Goal: Use online tool/utility

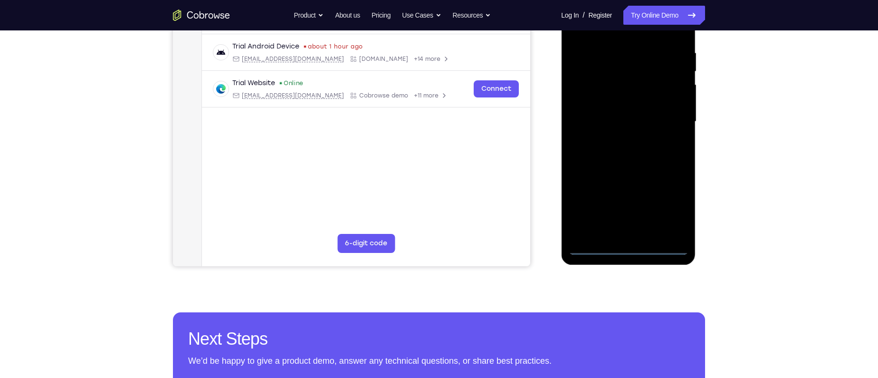
scroll to position [176, 0]
click at [624, 247] on div at bounding box center [628, 121] width 120 height 266
click at [670, 199] on div at bounding box center [628, 121] width 120 height 266
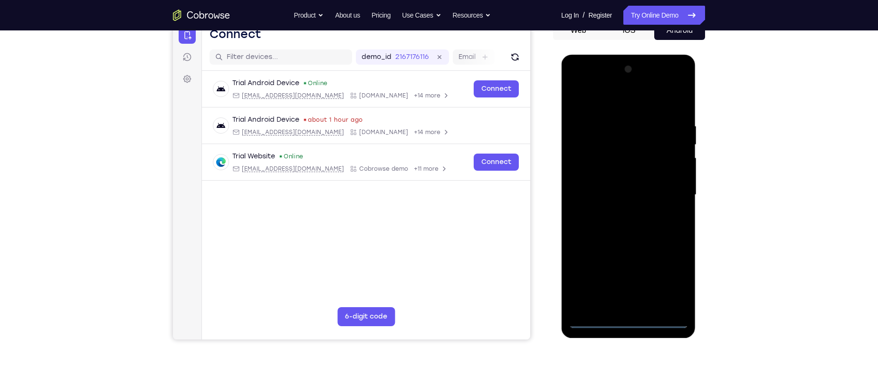
scroll to position [120, 0]
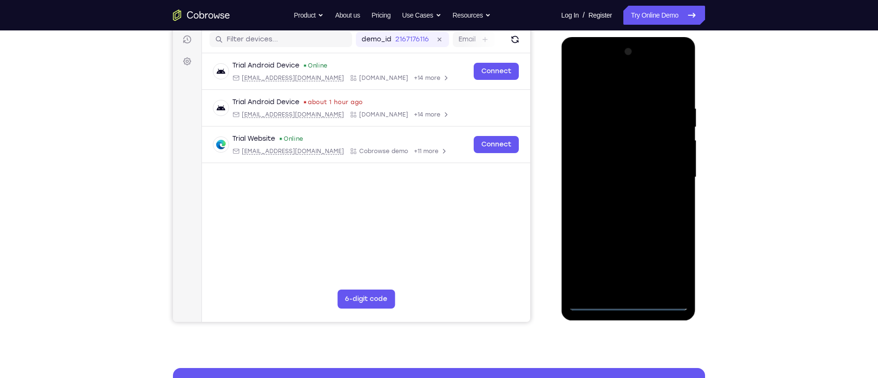
click at [622, 301] on div at bounding box center [628, 177] width 120 height 266
click at [673, 263] on div at bounding box center [628, 177] width 120 height 266
click at [615, 88] on div at bounding box center [628, 177] width 120 height 266
click at [666, 170] on div at bounding box center [628, 177] width 120 height 266
click at [618, 194] on div at bounding box center [628, 177] width 120 height 266
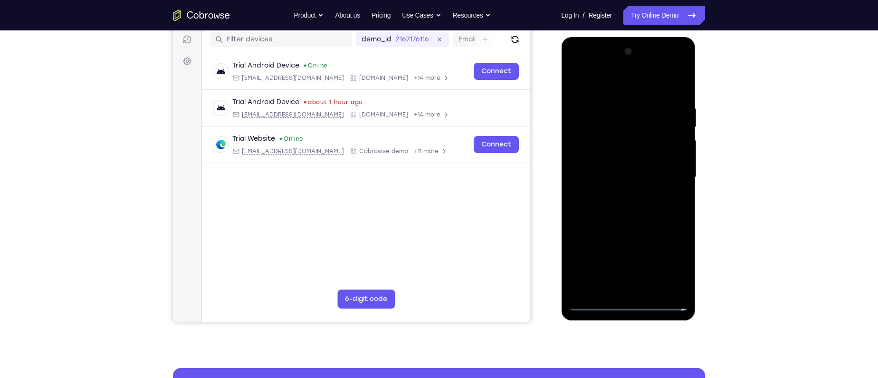
click at [623, 166] on div at bounding box center [628, 177] width 120 height 266
click at [623, 160] on div at bounding box center [628, 177] width 120 height 266
click at [623, 175] on div at bounding box center [628, 177] width 120 height 266
click at [621, 212] on div at bounding box center [628, 177] width 120 height 266
click at [633, 203] on div at bounding box center [628, 177] width 120 height 266
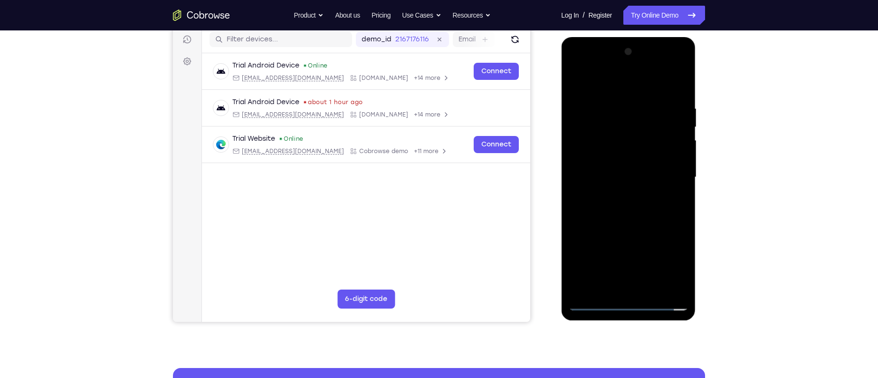
drag, startPoint x: 605, startPoint y: 80, endPoint x: 731, endPoint y: 92, distance: 126.5
click at [697, 92] on html "Online web based iOS Simulators and Android Emulators. Run iPhone, iPad, Mobile…" at bounding box center [628, 179] width 135 height 285
click at [616, 204] on div at bounding box center [628, 177] width 120 height 266
click at [625, 208] on div at bounding box center [628, 177] width 120 height 266
click at [630, 196] on div at bounding box center [628, 177] width 120 height 266
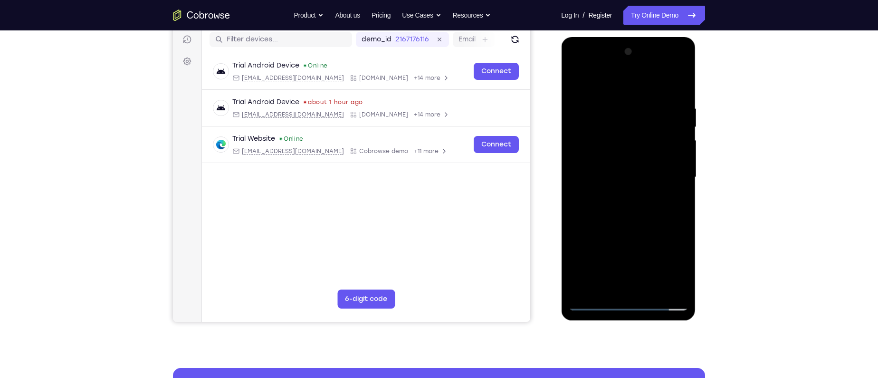
click at [675, 188] on div at bounding box center [628, 177] width 120 height 266
click at [610, 160] on div at bounding box center [628, 177] width 120 height 266
click at [616, 177] on div at bounding box center [628, 177] width 120 height 266
click at [677, 189] on div at bounding box center [628, 177] width 120 height 266
click at [652, 177] on div at bounding box center [628, 177] width 120 height 266
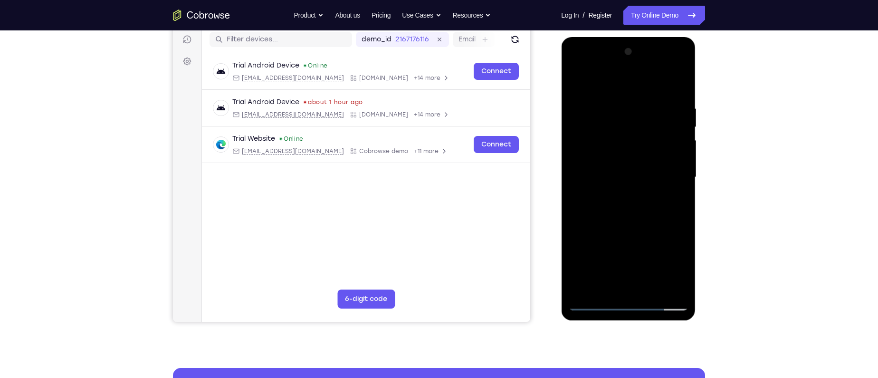
click at [628, 209] on div at bounding box center [628, 177] width 120 height 266
click at [628, 210] on div at bounding box center [628, 177] width 120 height 266
click at [618, 222] on div at bounding box center [628, 177] width 120 height 266
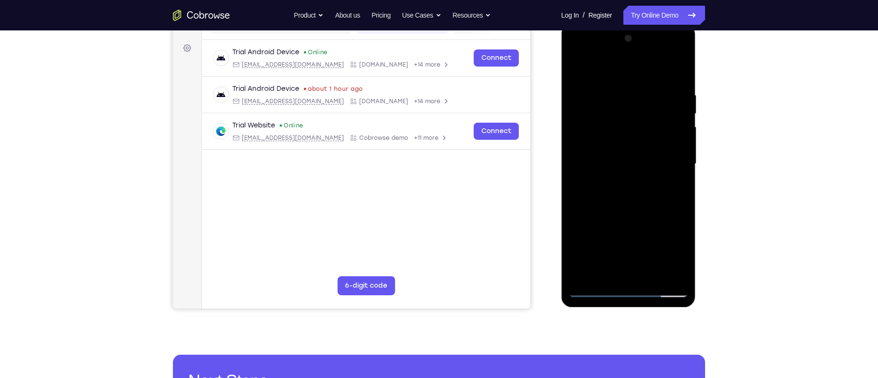
scroll to position [133, 0]
click at [681, 67] on div at bounding box center [628, 164] width 120 height 266
click at [673, 275] on div at bounding box center [628, 164] width 120 height 266
click at [586, 278] on div at bounding box center [628, 164] width 120 height 266
click at [610, 87] on div at bounding box center [628, 164] width 120 height 266
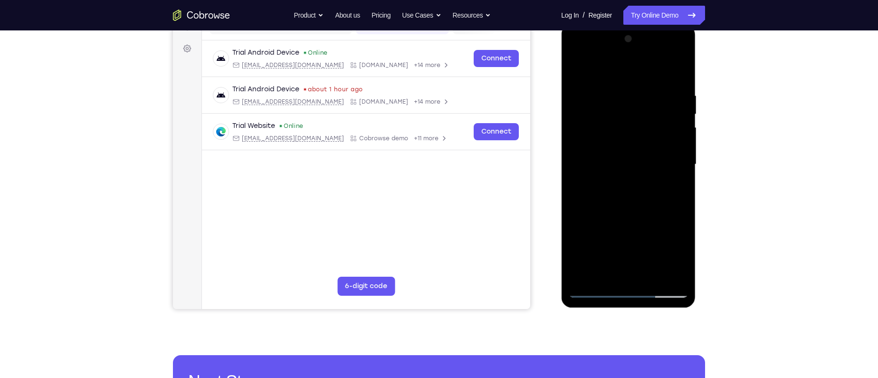
click at [670, 144] on div at bounding box center [628, 164] width 120 height 266
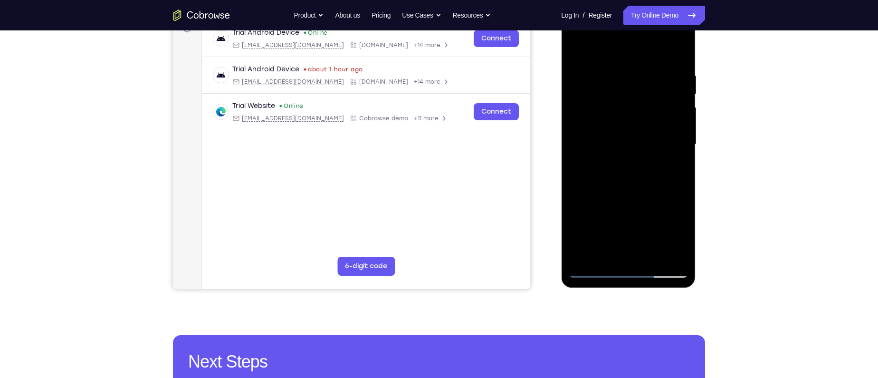
scroll to position [153, 0]
click at [670, 143] on div at bounding box center [628, 144] width 120 height 266
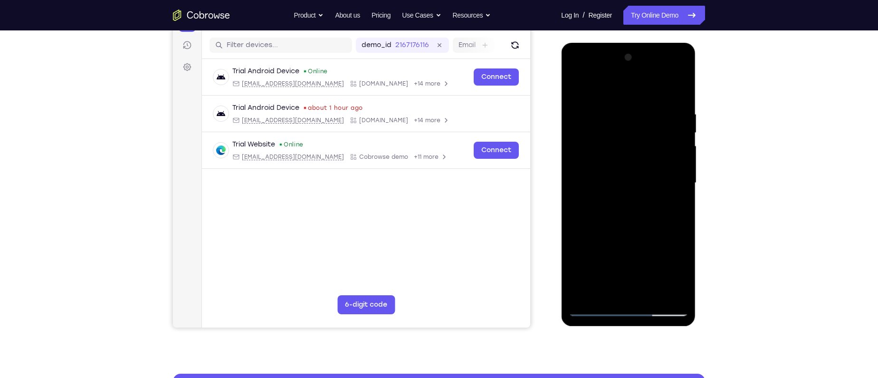
scroll to position [114, 0]
click at [676, 89] on div at bounding box center [628, 183] width 120 height 266
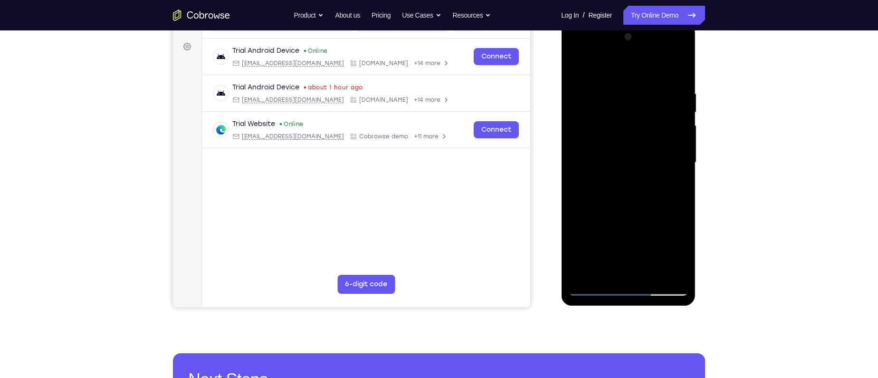
scroll to position [127, 0]
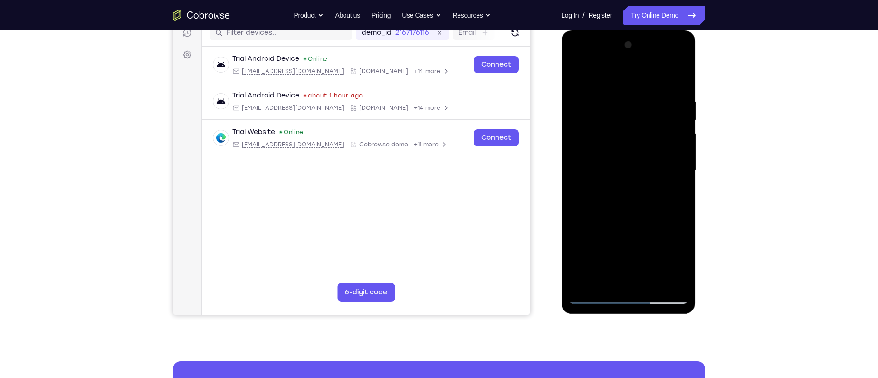
click at [679, 97] on div at bounding box center [628, 171] width 120 height 266
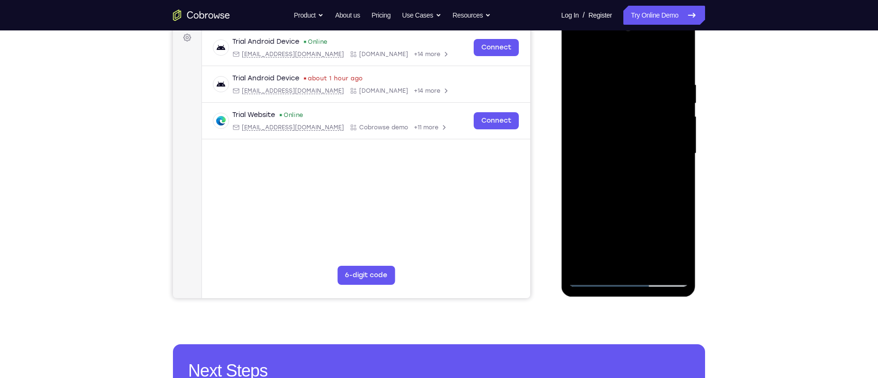
scroll to position [145, 0]
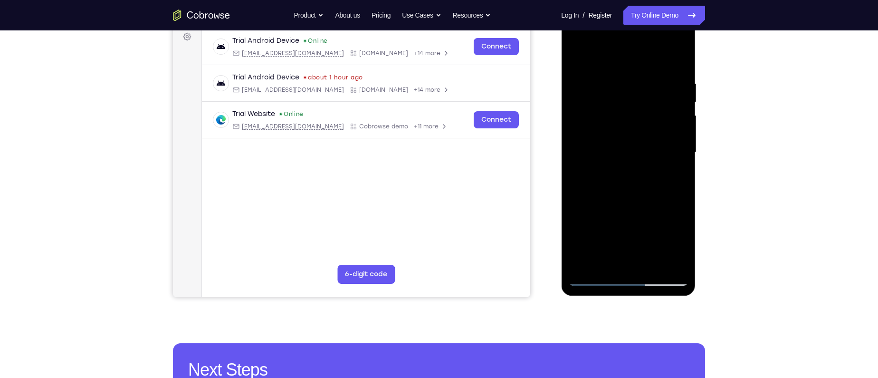
click at [676, 59] on div at bounding box center [628, 152] width 120 height 266
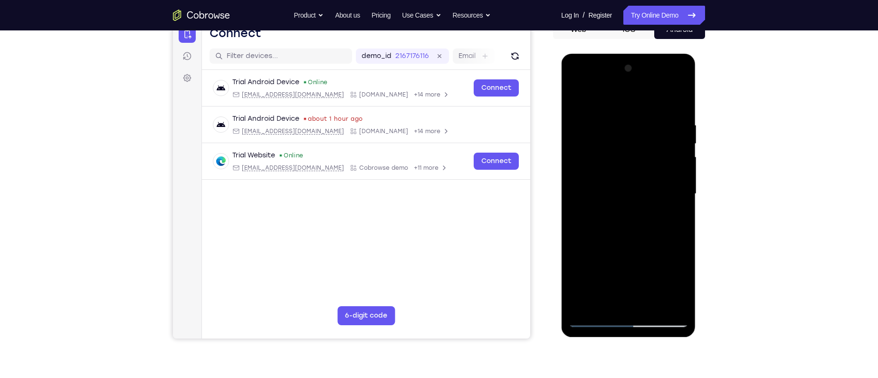
scroll to position [62, 0]
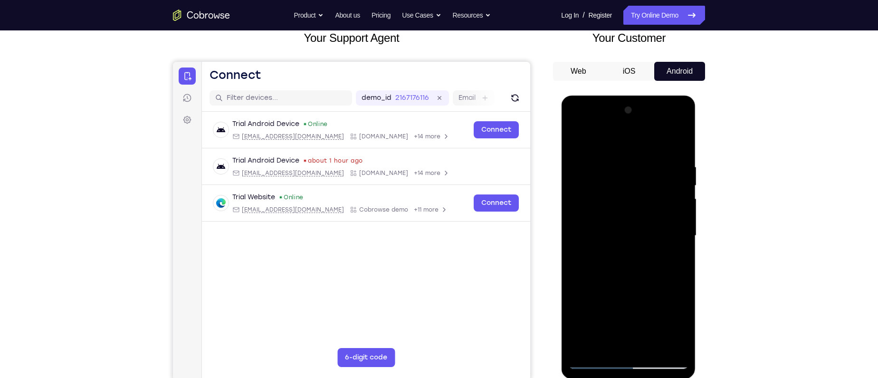
click at [613, 121] on div at bounding box center [628, 236] width 120 height 266
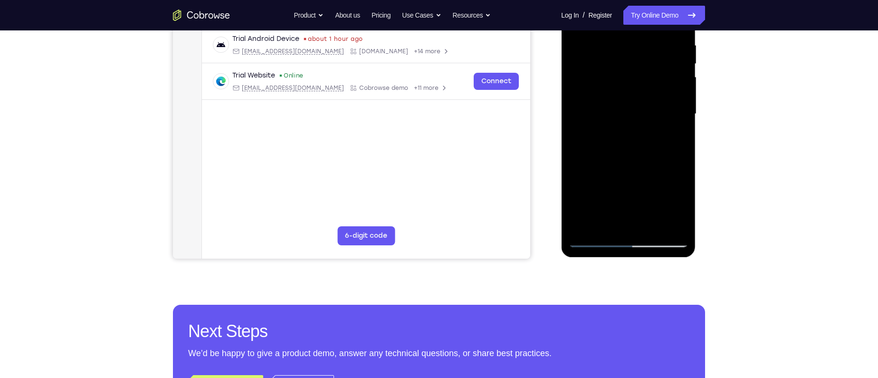
scroll to position [184, 0]
click at [592, 237] on div at bounding box center [628, 114] width 120 height 266
click at [597, 239] on div at bounding box center [628, 114] width 120 height 266
click at [607, 225] on div at bounding box center [628, 114] width 120 height 266
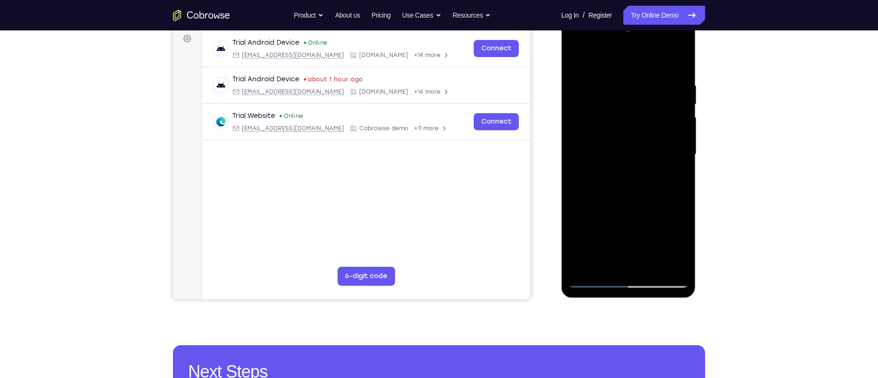
scroll to position [143, 0]
click at [607, 225] on div at bounding box center [628, 155] width 120 height 266
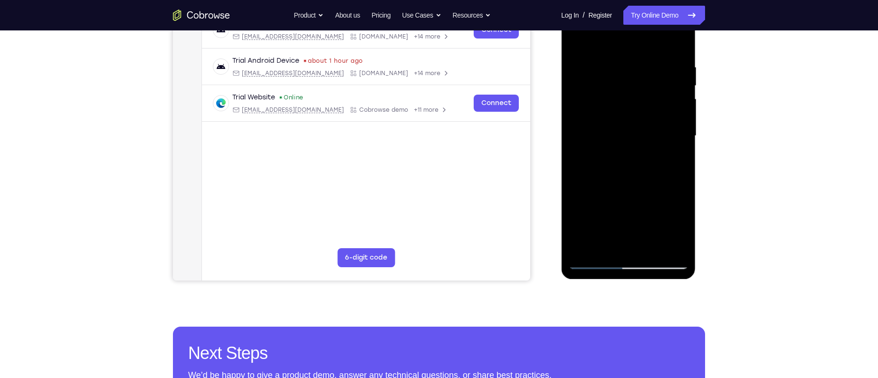
scroll to position [162, 0]
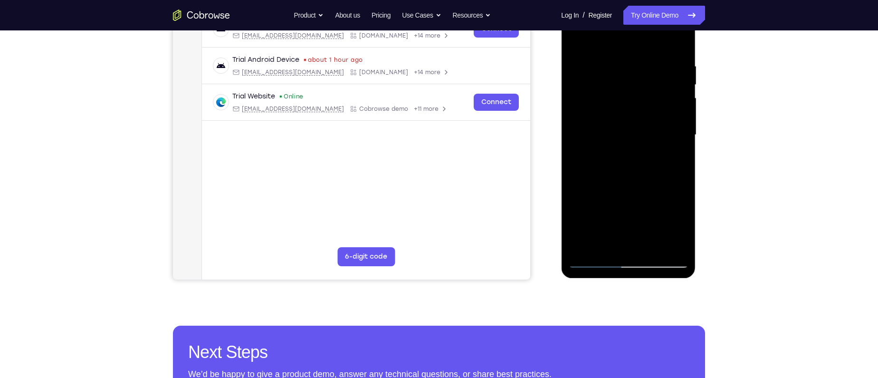
click at [595, 259] on div at bounding box center [628, 135] width 120 height 266
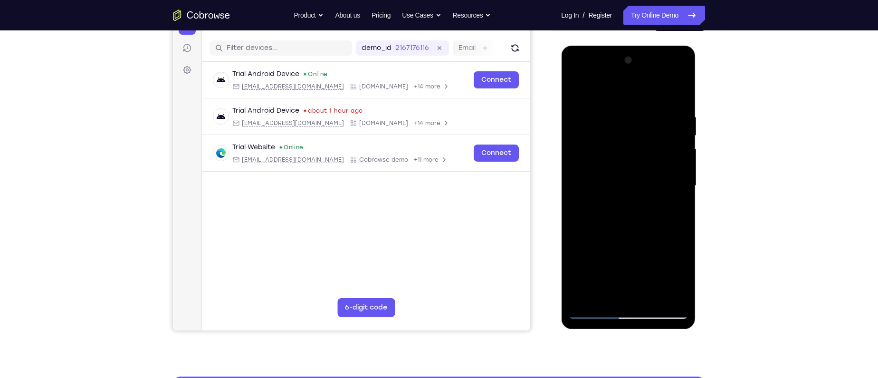
scroll to position [110, 0]
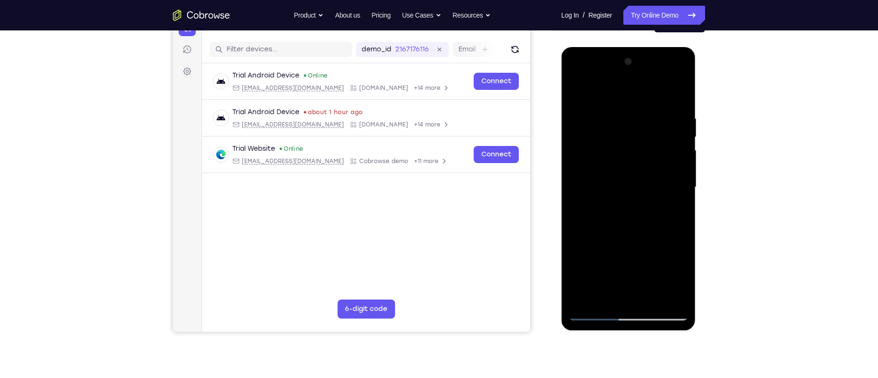
click at [591, 118] on div at bounding box center [628, 187] width 120 height 266
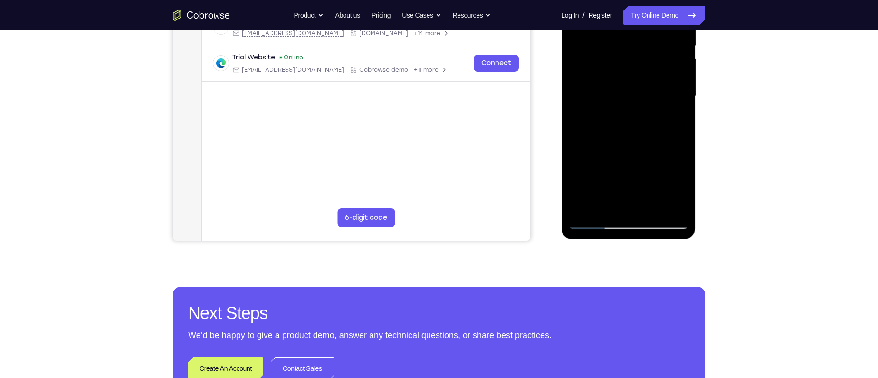
scroll to position [204, 0]
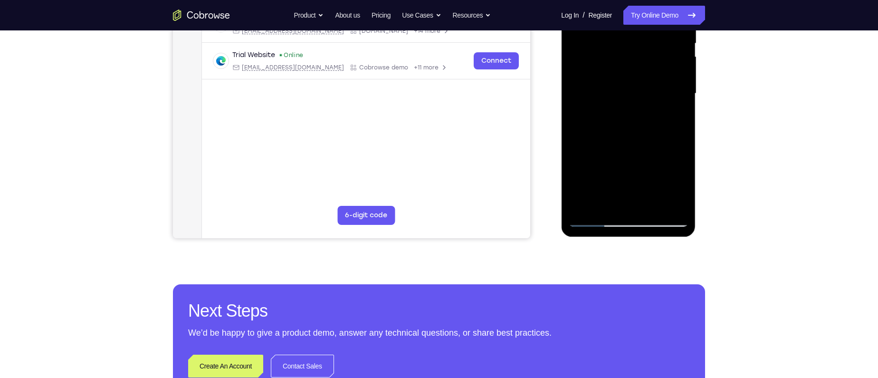
click at [605, 203] on div at bounding box center [628, 94] width 120 height 266
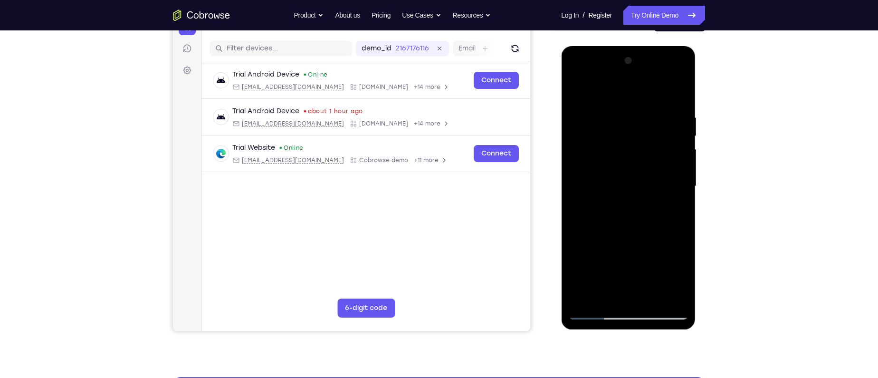
scroll to position [111, 0]
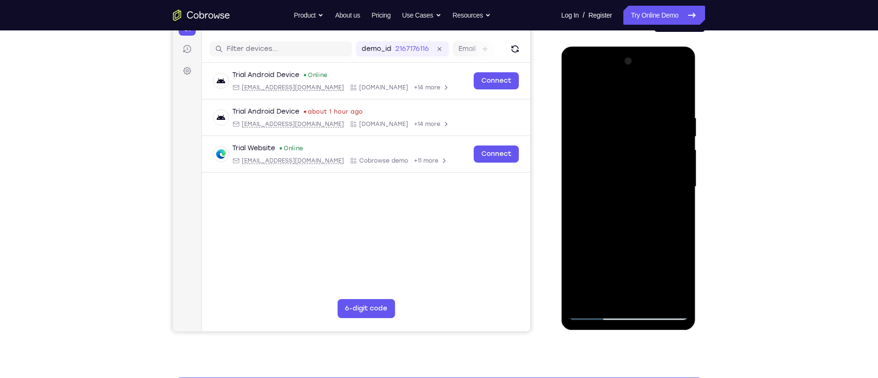
click at [607, 92] on div at bounding box center [628, 187] width 120 height 266
drag, startPoint x: 612, startPoint y: 167, endPoint x: 617, endPoint y: 106, distance: 60.5
click at [617, 106] on div at bounding box center [628, 187] width 120 height 266
drag, startPoint x: 597, startPoint y: 201, endPoint x: 607, endPoint y: 138, distance: 63.6
click at [607, 138] on div at bounding box center [628, 187] width 120 height 266
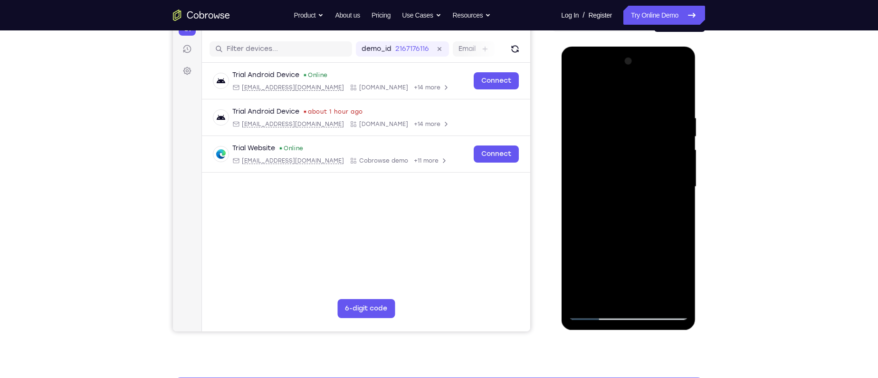
drag, startPoint x: 603, startPoint y: 189, endPoint x: 622, endPoint y: 114, distance: 77.6
click at [622, 114] on div at bounding box center [628, 187] width 120 height 266
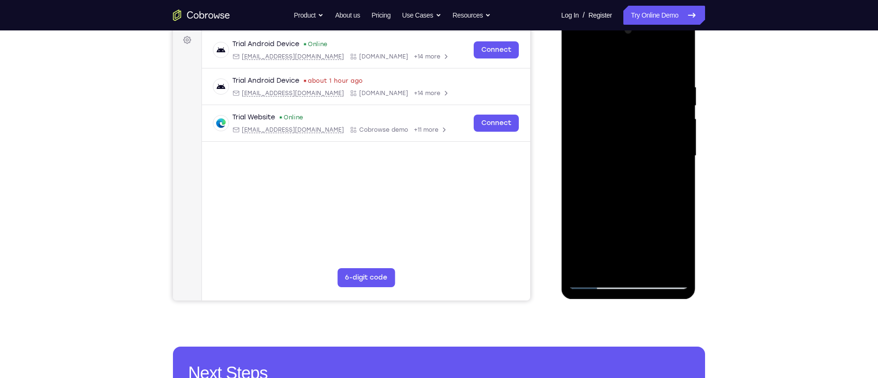
drag, startPoint x: 591, startPoint y: 159, endPoint x: 591, endPoint y: 119, distance: 39.9
click at [591, 119] on div at bounding box center [628, 156] width 120 height 266
drag, startPoint x: 614, startPoint y: 150, endPoint x: 621, endPoint y: 121, distance: 30.1
click at [621, 121] on div at bounding box center [628, 156] width 120 height 266
click at [621, 119] on div at bounding box center [628, 156] width 120 height 266
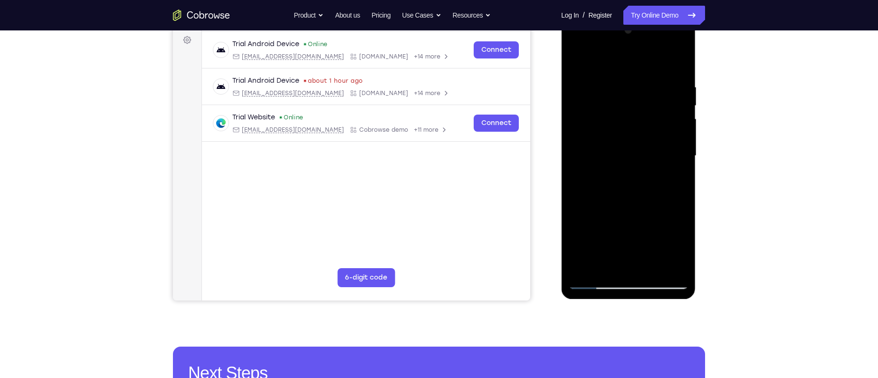
drag, startPoint x: 608, startPoint y: 153, endPoint x: 609, endPoint y: 114, distance: 39.0
click at [609, 114] on div at bounding box center [628, 156] width 120 height 266
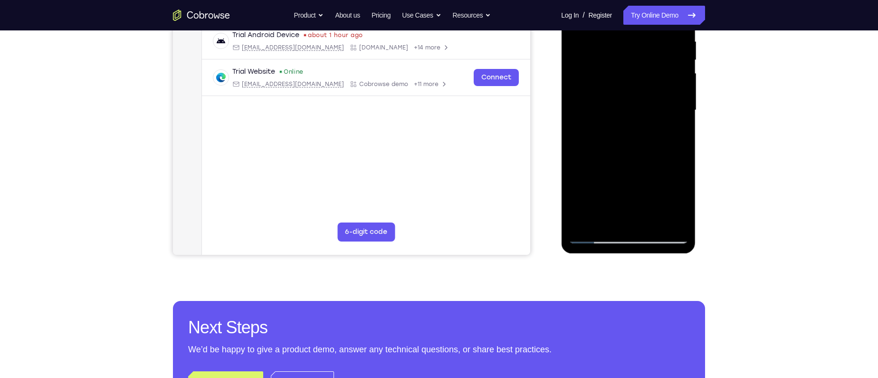
scroll to position [196, 0]
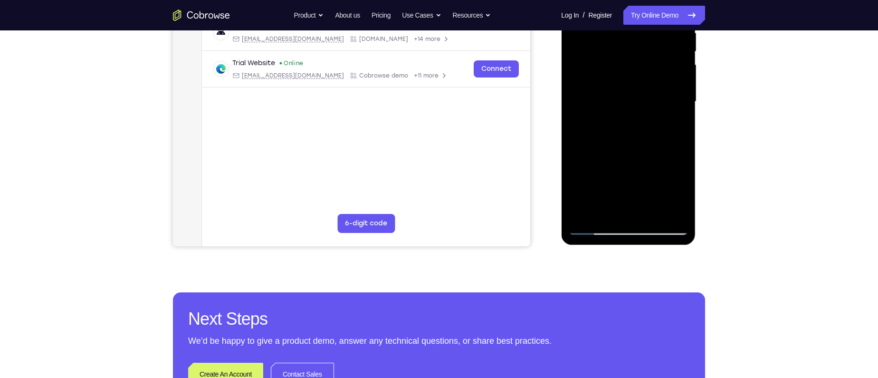
click at [605, 216] on div at bounding box center [628, 102] width 120 height 266
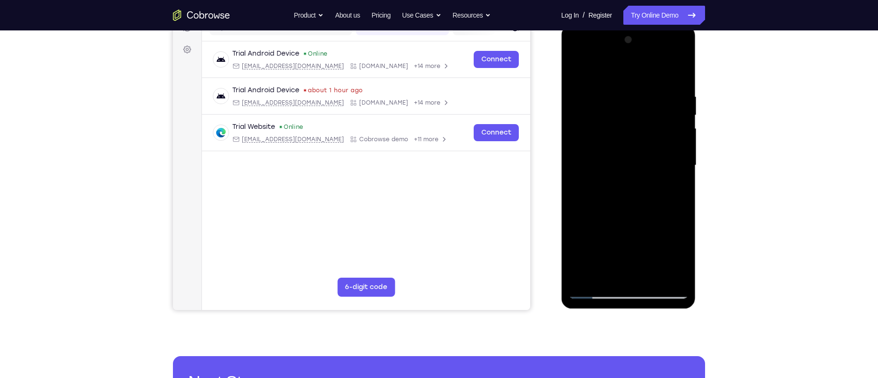
scroll to position [112, 0]
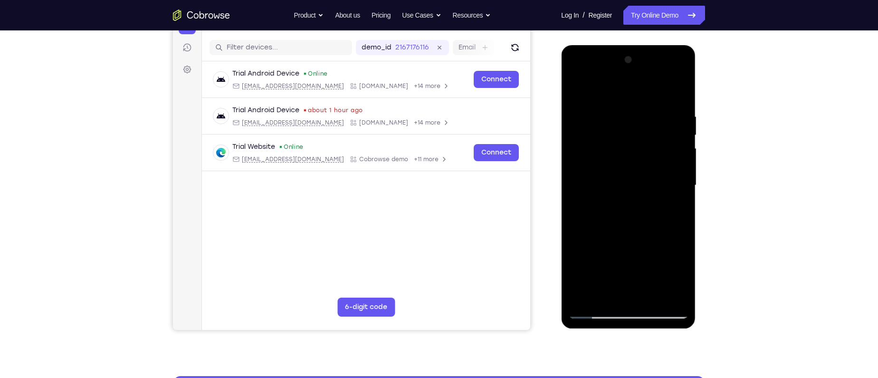
click at [606, 88] on div at bounding box center [628, 185] width 120 height 266
drag, startPoint x: 606, startPoint y: 172, endPoint x: 617, endPoint y: 98, distance: 74.9
click at [617, 98] on div at bounding box center [628, 185] width 120 height 266
drag, startPoint x: 611, startPoint y: 184, endPoint x: 626, endPoint y: 112, distance: 73.9
click at [626, 112] on div at bounding box center [628, 185] width 120 height 266
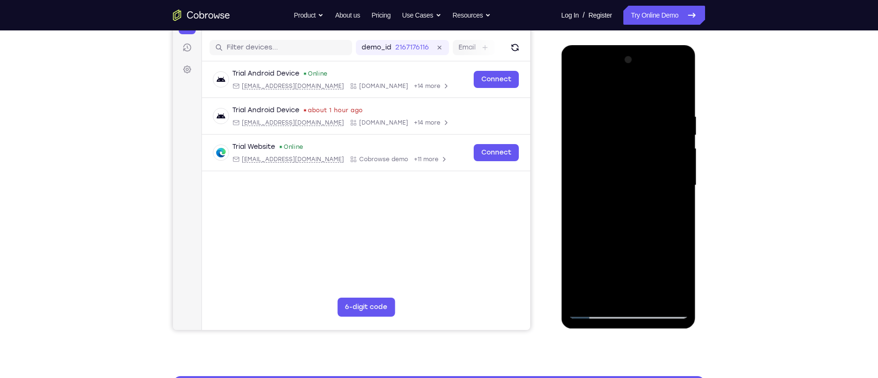
drag, startPoint x: 602, startPoint y: 201, endPoint x: 613, endPoint y: 140, distance: 62.7
click at [613, 140] on div at bounding box center [628, 185] width 120 height 266
drag, startPoint x: 606, startPoint y: 191, endPoint x: 613, endPoint y: 138, distance: 53.7
click at [613, 138] on div at bounding box center [628, 185] width 120 height 266
drag, startPoint x: 602, startPoint y: 109, endPoint x: 608, endPoint y: 186, distance: 77.7
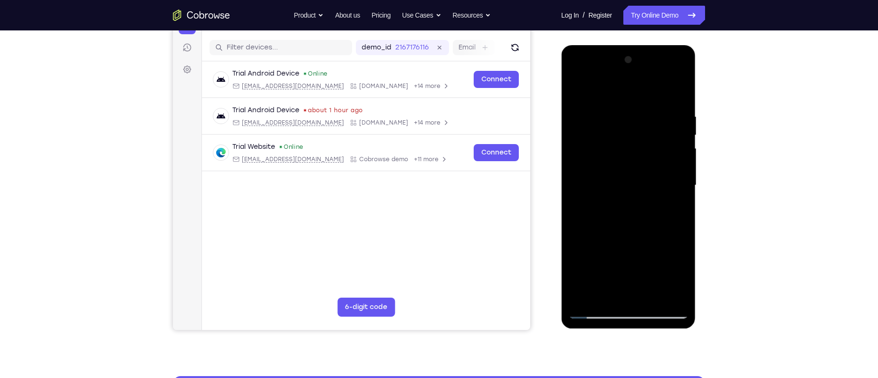
click at [608, 186] on div at bounding box center [628, 185] width 120 height 266
click at [578, 106] on div at bounding box center [628, 185] width 120 height 266
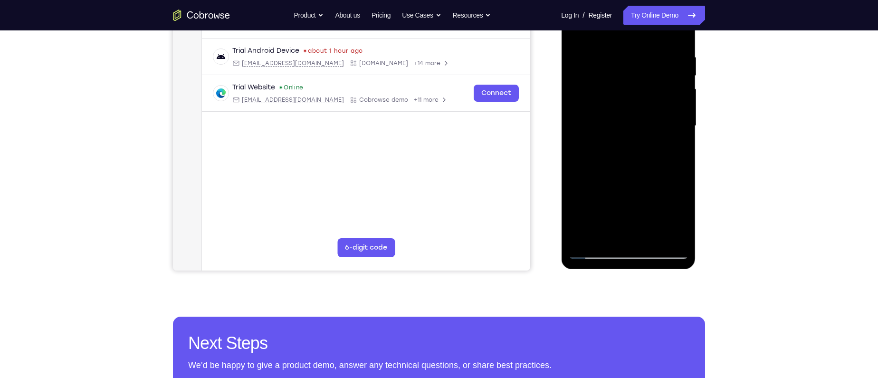
scroll to position [173, 0]
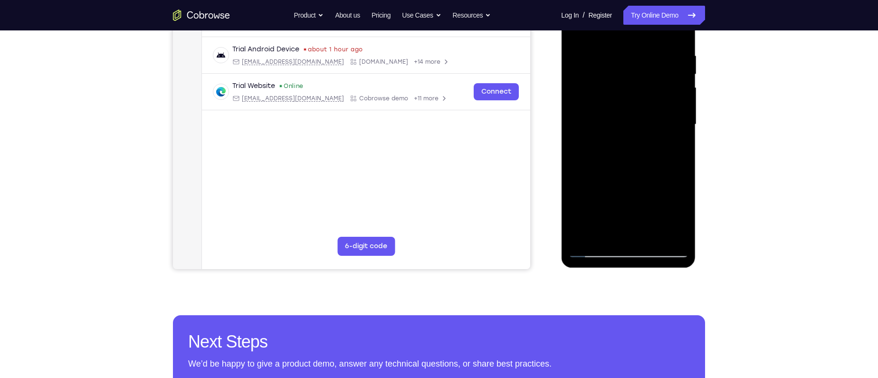
click at [632, 203] on div at bounding box center [628, 124] width 120 height 266
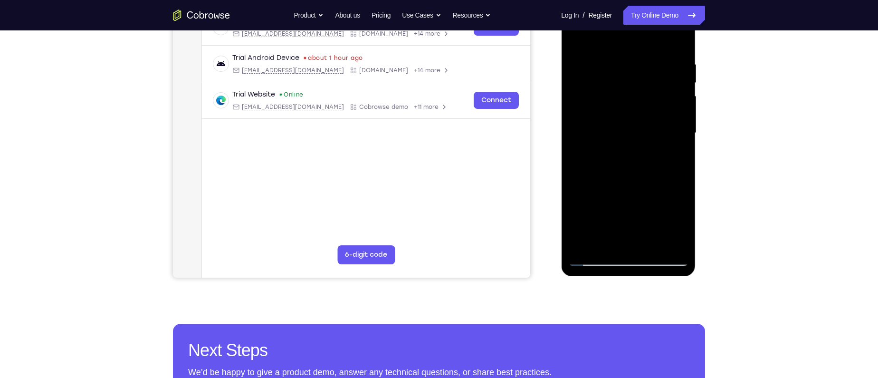
scroll to position [162, 0]
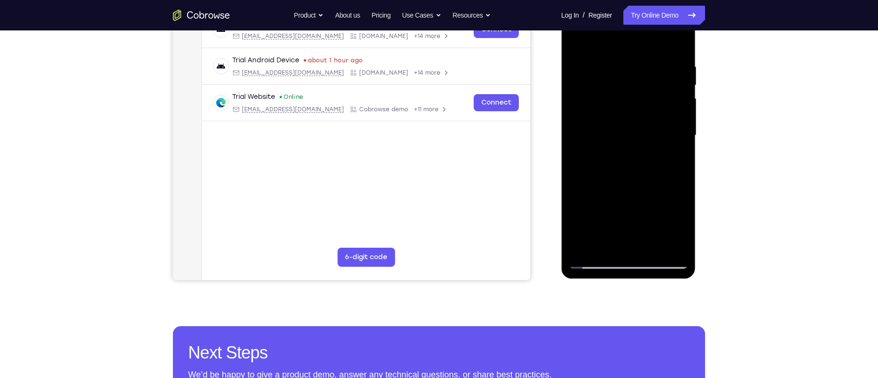
click at [684, 141] on div at bounding box center [628, 135] width 120 height 266
click at [680, 143] on div at bounding box center [628, 135] width 120 height 266
click at [681, 143] on div at bounding box center [628, 135] width 120 height 266
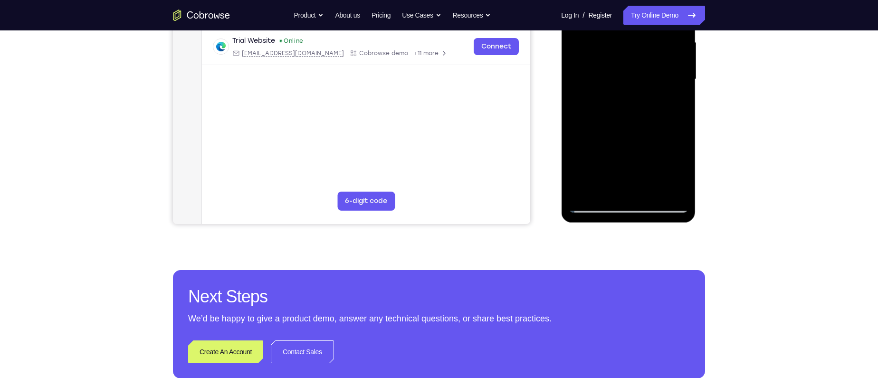
scroll to position [219, 0]
click at [601, 206] on div at bounding box center [628, 79] width 120 height 266
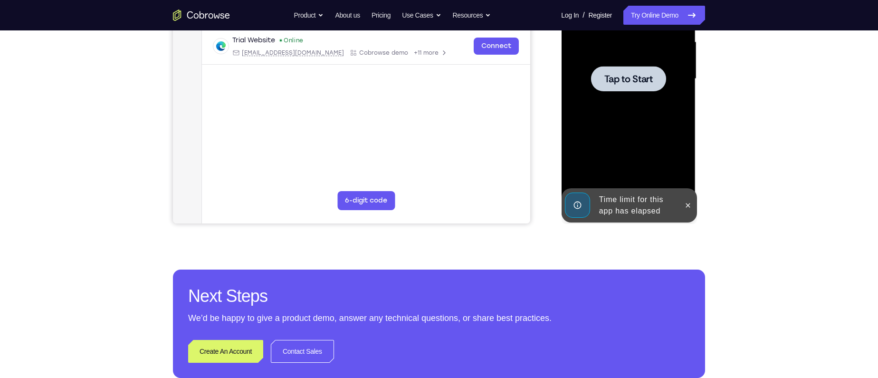
click at [628, 86] on div at bounding box center [628, 78] width 75 height 25
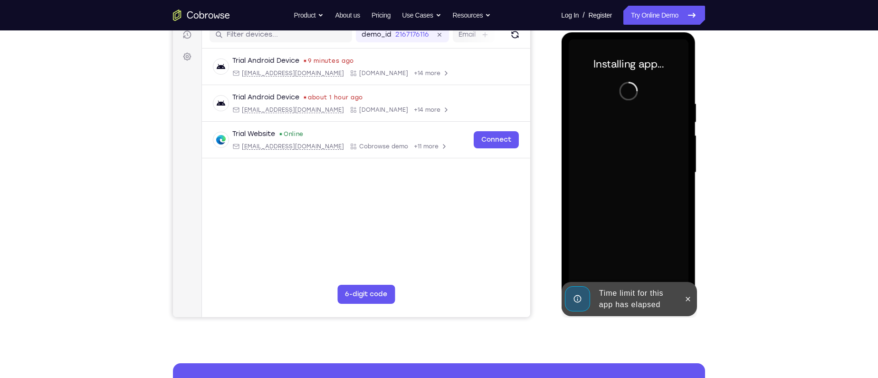
scroll to position [124, 0]
click at [690, 301] on icon at bounding box center [688, 300] width 8 height 8
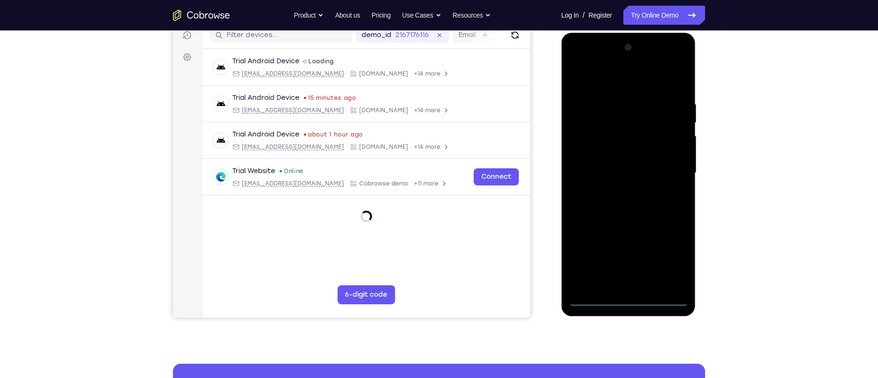
click at [628, 294] on div at bounding box center [628, 173] width 120 height 266
click at [626, 301] on div at bounding box center [628, 173] width 120 height 266
click at [670, 261] on div at bounding box center [628, 173] width 120 height 266
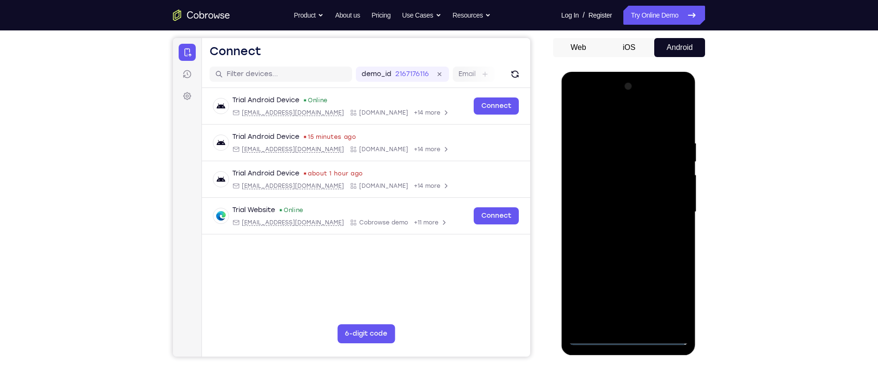
scroll to position [95, 0]
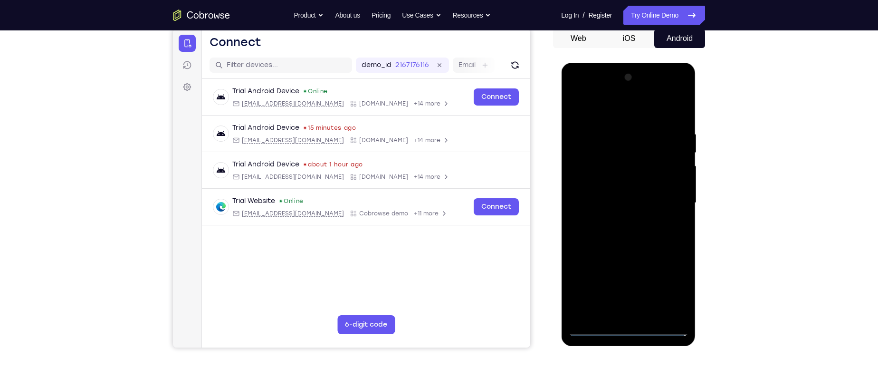
click at [592, 107] on div at bounding box center [628, 203] width 120 height 266
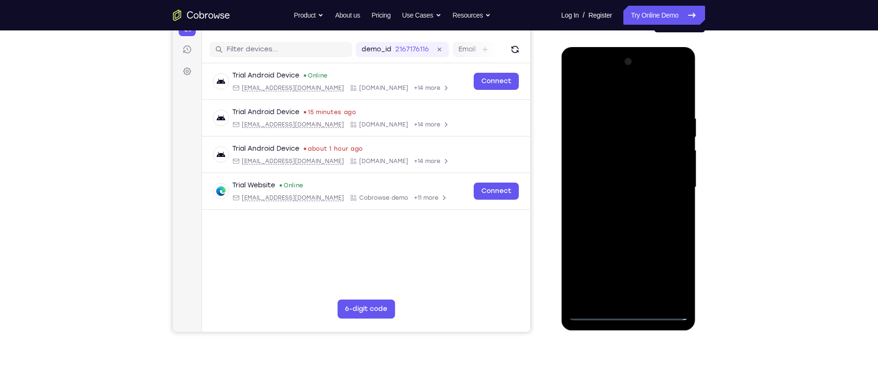
click at [661, 181] on div at bounding box center [628, 187] width 120 height 266
click at [620, 204] on div at bounding box center [628, 187] width 120 height 266
click at [626, 182] on div at bounding box center [628, 187] width 120 height 266
click at [627, 168] on div at bounding box center [628, 187] width 120 height 266
click at [631, 189] on div at bounding box center [628, 187] width 120 height 266
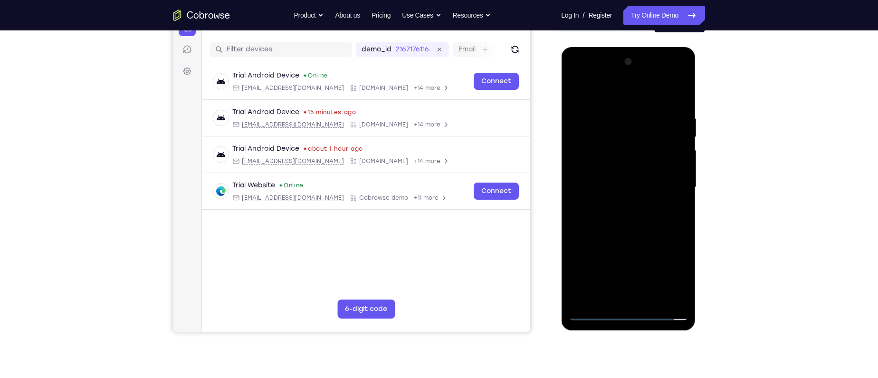
click at [678, 220] on div at bounding box center [628, 187] width 120 height 266
click at [662, 217] on div at bounding box center [628, 187] width 120 height 266
click at [615, 232] on div at bounding box center [628, 187] width 120 height 266
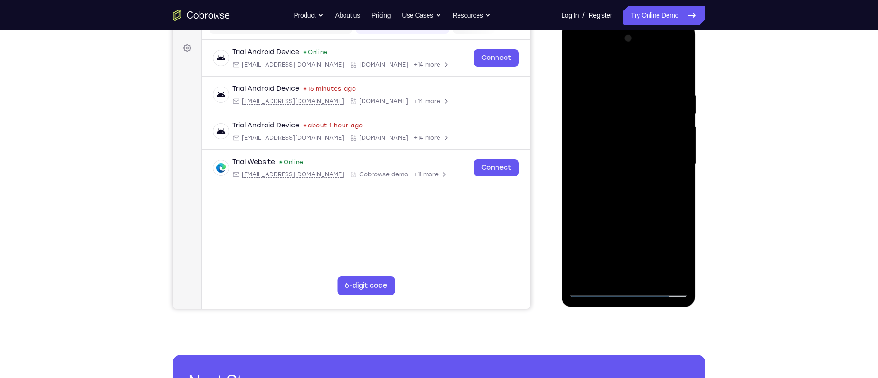
click at [680, 69] on div at bounding box center [628, 164] width 120 height 266
click at [600, 120] on div at bounding box center [628, 164] width 120 height 266
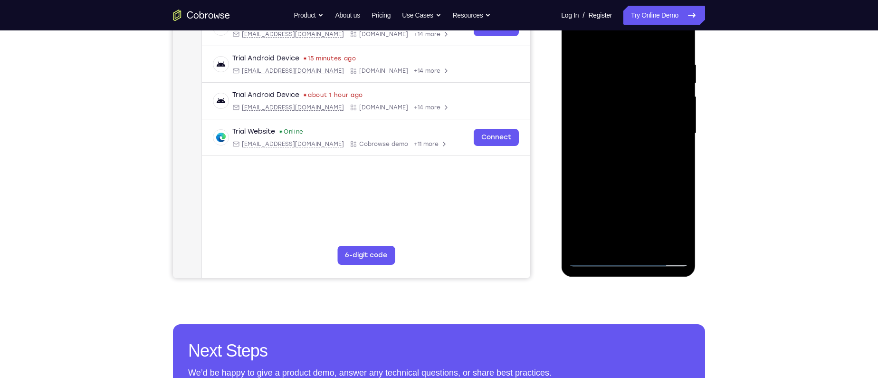
scroll to position [226, 0]
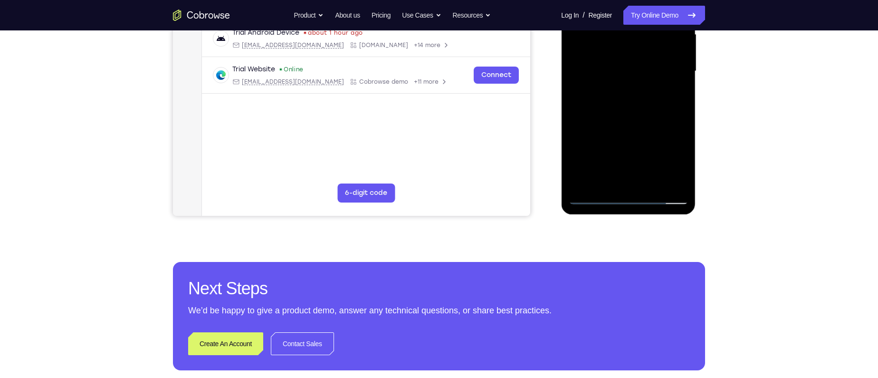
click at [592, 194] on div at bounding box center [628, 71] width 120 height 266
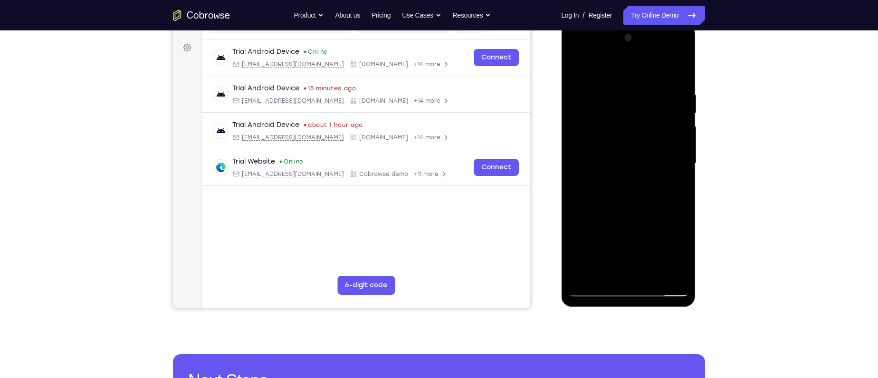
scroll to position [133, 0]
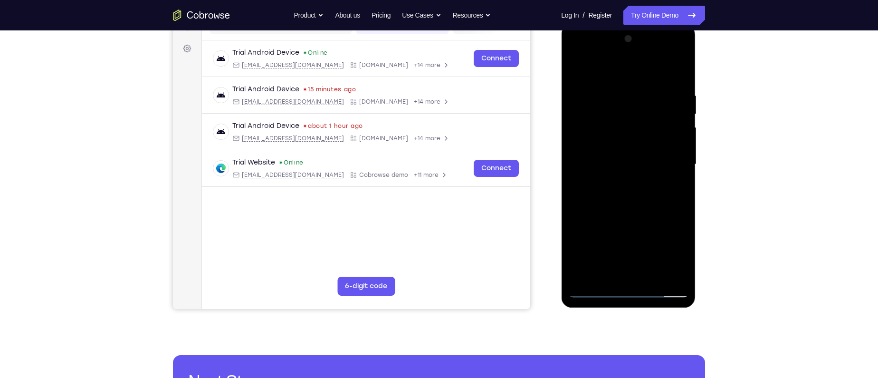
click at [610, 87] on div at bounding box center [628, 164] width 120 height 266
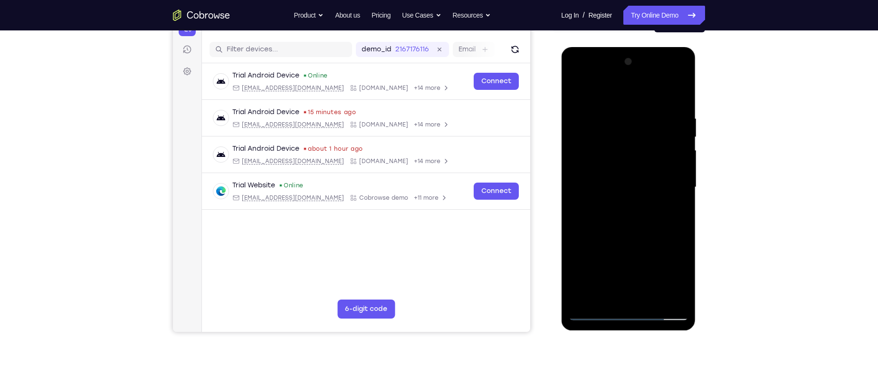
scroll to position [111, 0]
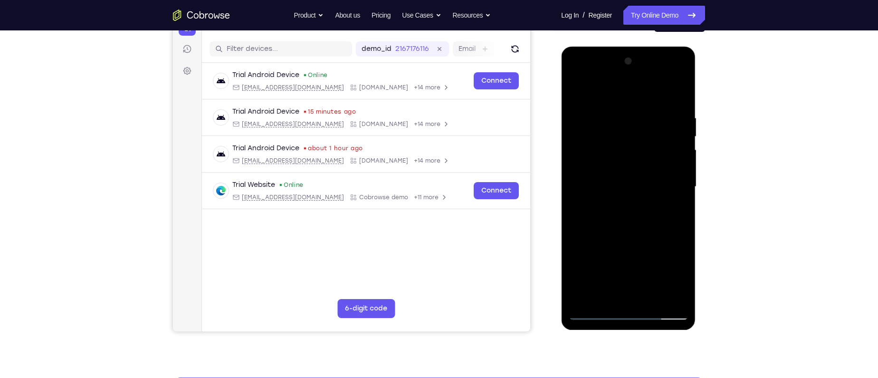
click at [666, 207] on div at bounding box center [628, 187] width 120 height 266
click at [677, 294] on div at bounding box center [628, 187] width 120 height 266
click at [678, 98] on div at bounding box center [628, 187] width 120 height 266
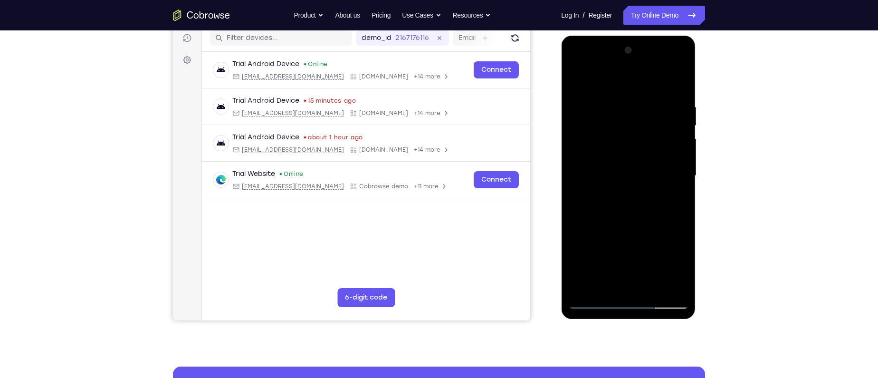
click at [606, 285] on div at bounding box center [628, 176] width 120 height 266
click at [602, 82] on div at bounding box center [628, 176] width 120 height 266
click at [597, 105] on div at bounding box center [628, 176] width 120 height 266
click at [598, 240] on div at bounding box center [628, 176] width 120 height 266
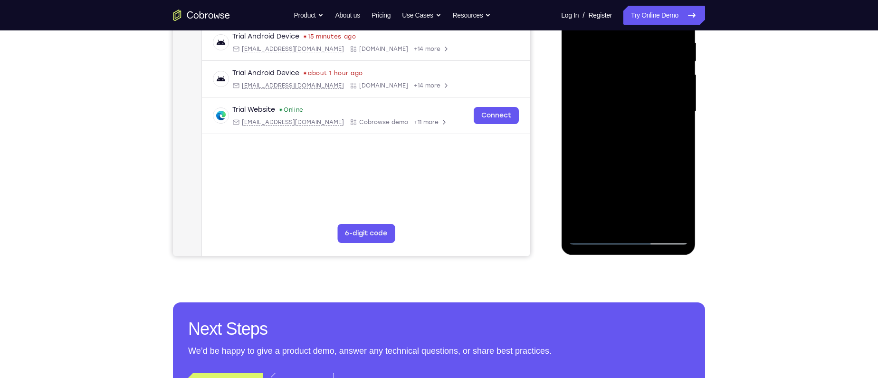
scroll to position [186, 0]
click at [597, 239] on div at bounding box center [628, 111] width 120 height 266
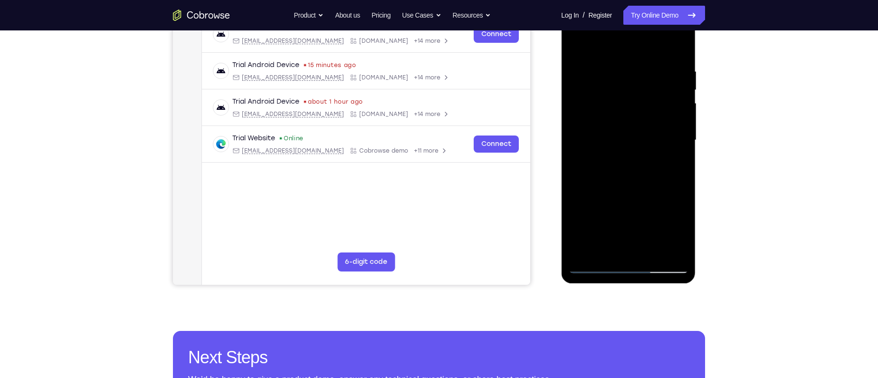
scroll to position [156, 0]
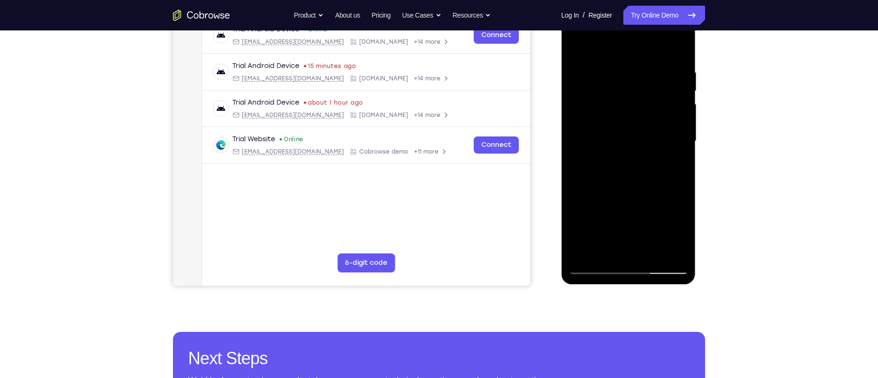
click at [667, 218] on div at bounding box center [628, 141] width 120 height 266
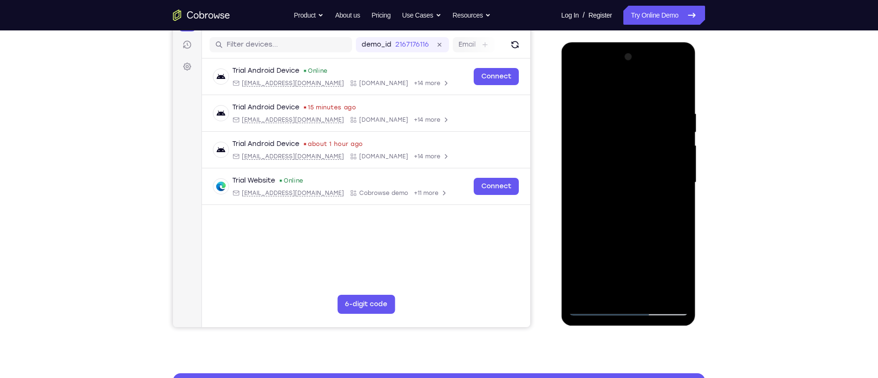
click at [680, 178] on div at bounding box center [628, 182] width 120 height 266
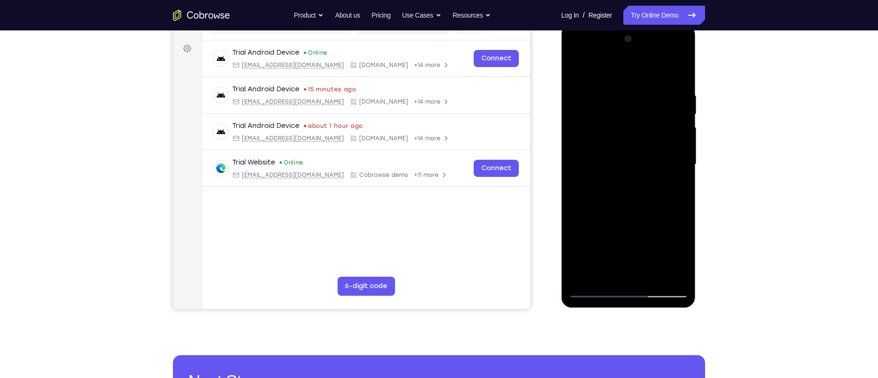
scroll to position [134, 0]
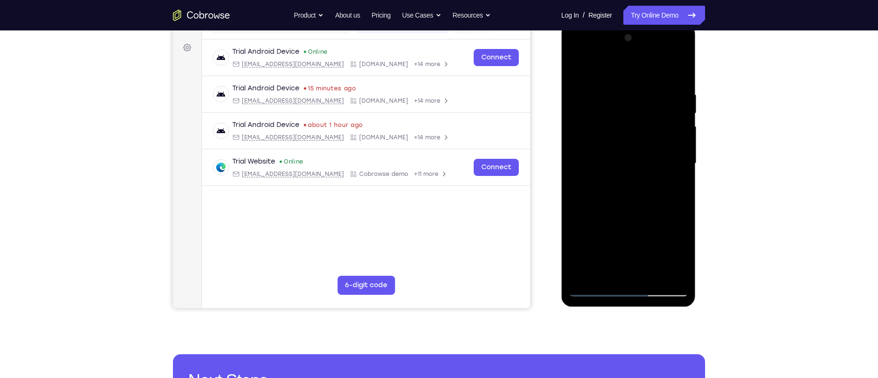
click at [596, 288] on div at bounding box center [628, 163] width 120 height 266
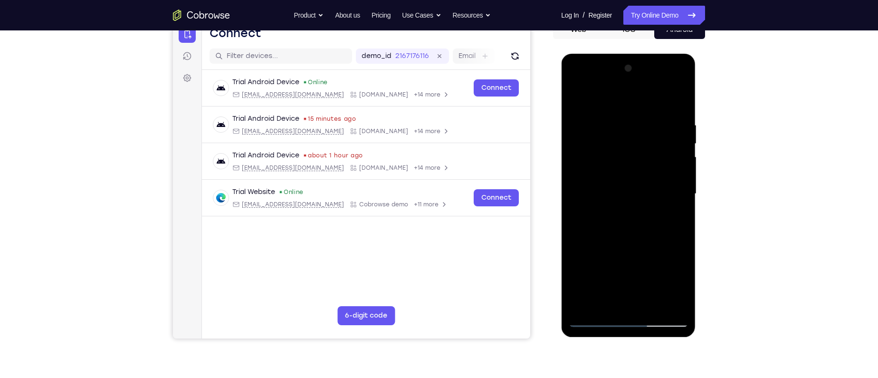
click at [650, 128] on div at bounding box center [628, 194] width 120 height 266
click at [613, 244] on div at bounding box center [628, 194] width 120 height 266
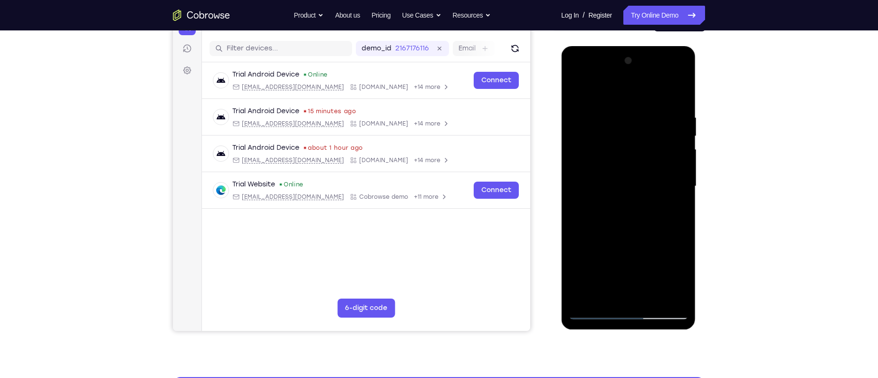
scroll to position [137, 0]
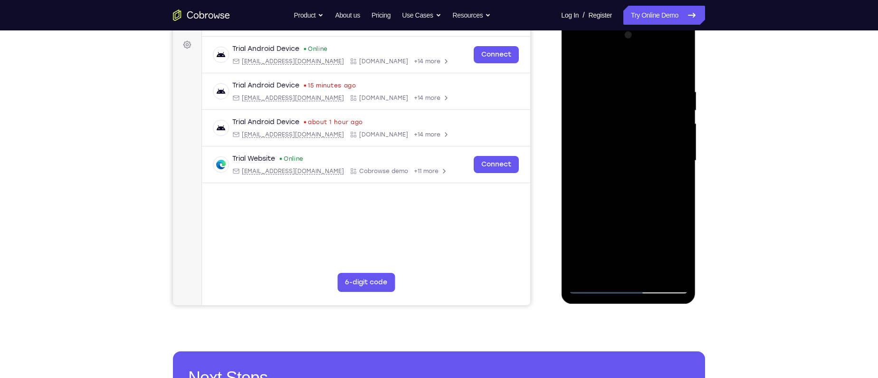
drag, startPoint x: 54, startPoint y: 246, endPoint x: 541, endPoint y: 231, distance: 487.2
click at [541, 231] on div "Your Support Agent Your Customer Web iOS Android" at bounding box center [439, 129] width 532 height 351
click at [642, 201] on div at bounding box center [628, 161] width 120 height 266
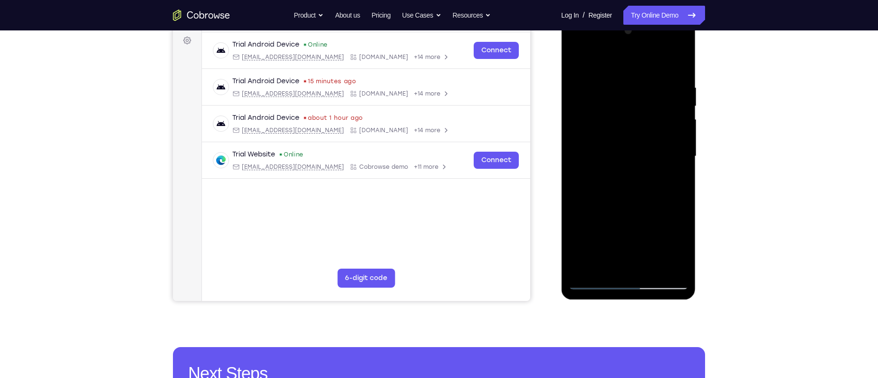
scroll to position [106, 0]
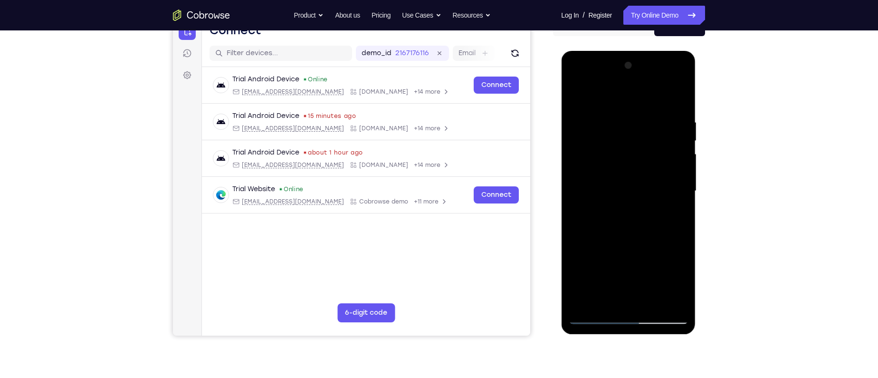
click at [601, 131] on div at bounding box center [628, 191] width 120 height 266
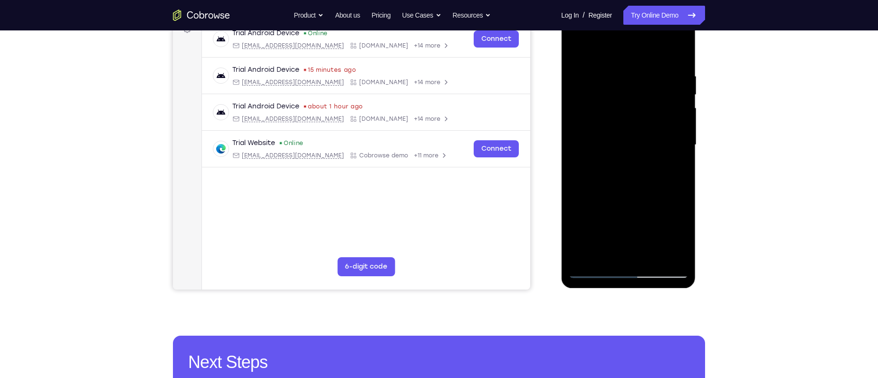
click at [617, 252] on div at bounding box center [628, 145] width 120 height 266
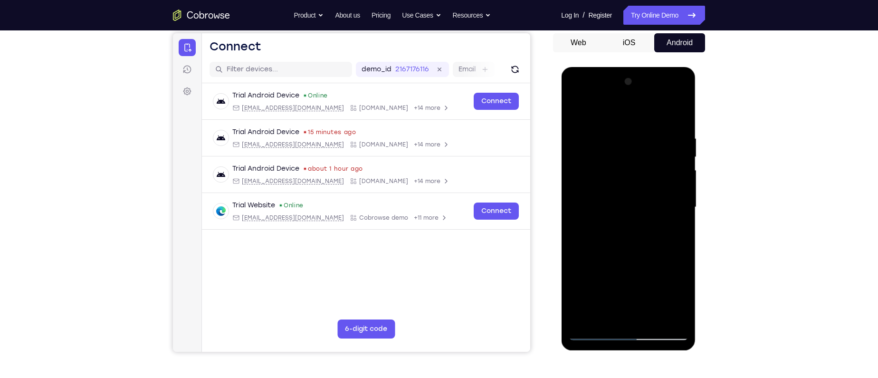
scroll to position [89, 0]
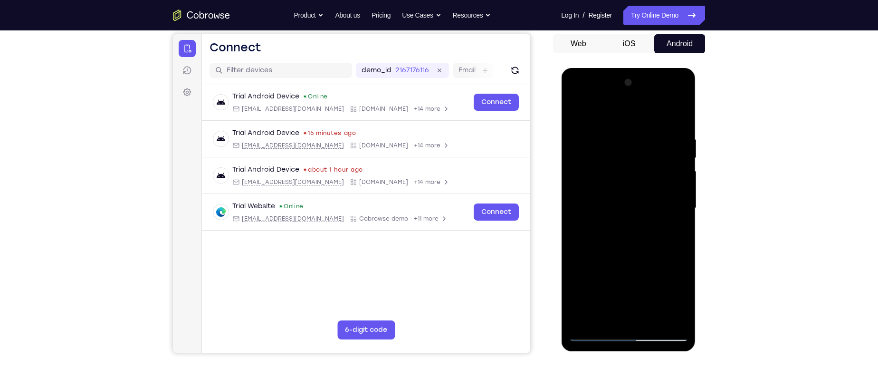
drag, startPoint x: 623, startPoint y: 191, endPoint x: 620, endPoint y: 81, distance: 110.3
drag, startPoint x: 59, startPoint y: 13, endPoint x: 538, endPoint y: 197, distance: 513.2
click at [538, 197] on div "Your Support Agent Your Customer Web iOS Android" at bounding box center [439, 177] width 532 height 351
drag, startPoint x: 624, startPoint y: 226, endPoint x: 622, endPoint y: 118, distance: 108.3
click at [622, 118] on div at bounding box center [628, 208] width 120 height 266
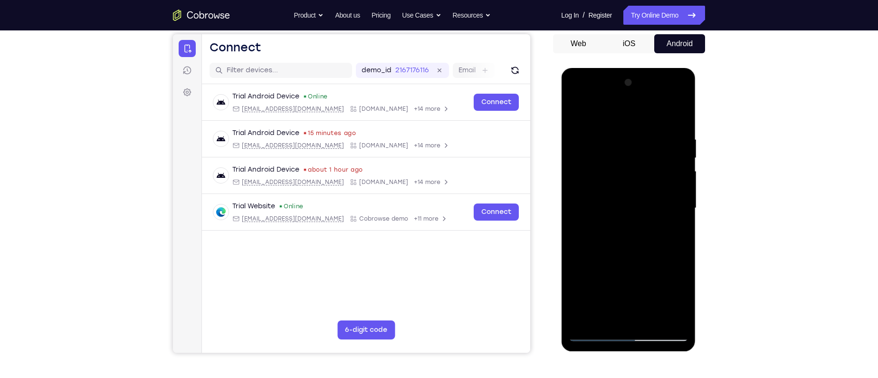
drag, startPoint x: 629, startPoint y: 212, endPoint x: 634, endPoint y: 143, distance: 68.7
click at [634, 143] on div at bounding box center [628, 208] width 120 height 266
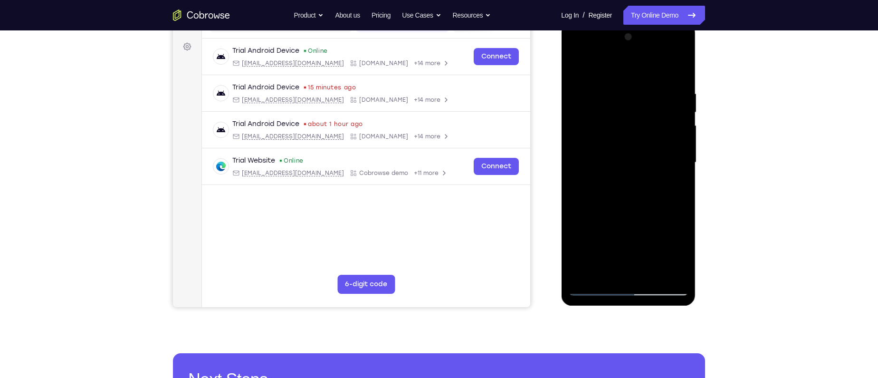
drag, startPoint x: 639, startPoint y: 186, endPoint x: 630, endPoint y: 115, distance: 70.8
drag, startPoint x: 69, startPoint y: 93, endPoint x: 555, endPoint y: 216, distance: 501.3
click at [555, 216] on div at bounding box center [629, 161] width 152 height 292
click at [589, 277] on div at bounding box center [628, 162] width 120 height 266
click at [596, 154] on div at bounding box center [628, 162] width 120 height 266
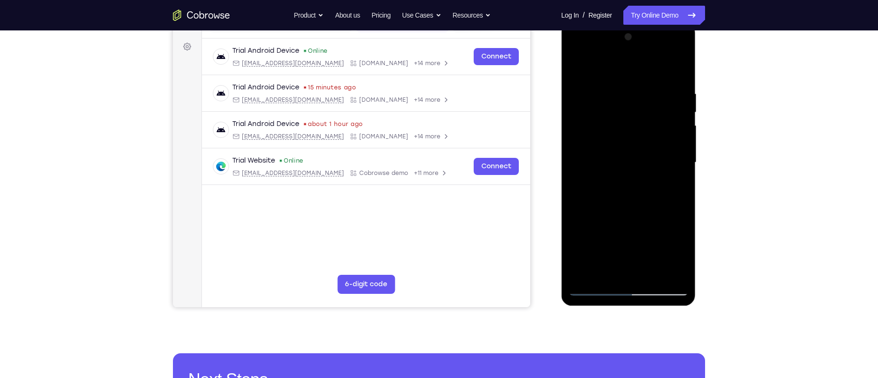
click at [678, 269] on div at bounding box center [628, 162] width 120 height 266
click at [597, 287] on div at bounding box center [628, 162] width 120 height 266
click at [613, 150] on div at bounding box center [628, 162] width 120 height 266
click at [677, 207] on div at bounding box center [628, 162] width 120 height 266
click at [592, 285] on div at bounding box center [628, 162] width 120 height 266
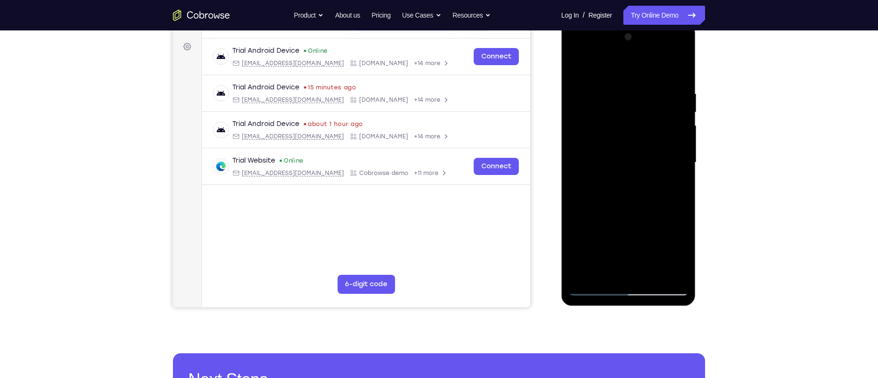
click at [593, 288] on div at bounding box center [628, 162] width 120 height 266
click at [601, 273] on div at bounding box center [628, 162] width 120 height 266
click at [638, 222] on div at bounding box center [628, 162] width 120 height 266
click at [628, 234] on div at bounding box center [628, 162] width 120 height 266
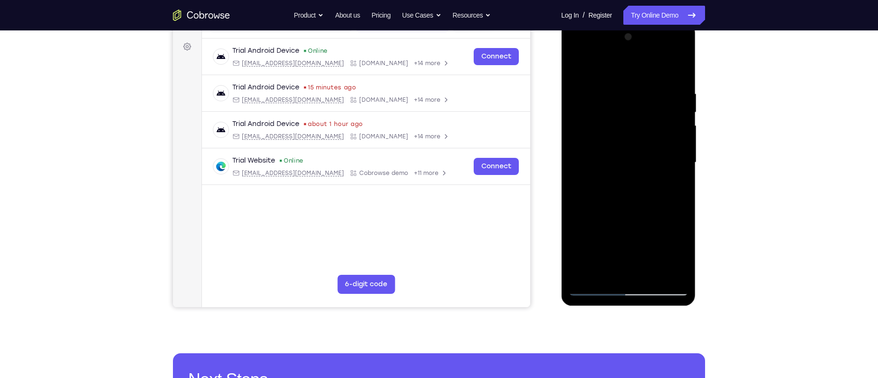
click at [659, 238] on div at bounding box center [628, 162] width 120 height 266
click at [614, 235] on div at bounding box center [628, 162] width 120 height 266
click at [649, 220] on div at bounding box center [628, 162] width 120 height 266
click at [633, 269] on div at bounding box center [628, 162] width 120 height 266
click at [630, 207] on div at bounding box center [628, 162] width 120 height 266
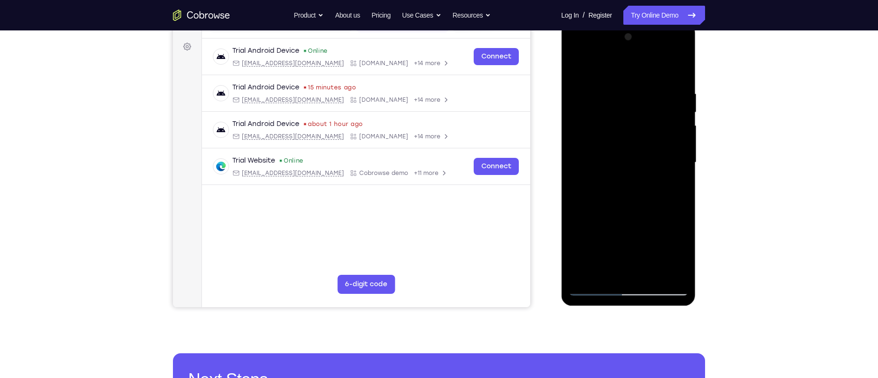
click at [674, 186] on div at bounding box center [628, 162] width 120 height 266
click at [593, 287] on div at bounding box center [628, 162] width 120 height 266
click at [593, 288] on div at bounding box center [628, 162] width 120 height 266
drag, startPoint x: 621, startPoint y: 255, endPoint x: 640, endPoint y: 187, distance: 71.0
click at [640, 188] on div at bounding box center [628, 162] width 120 height 266
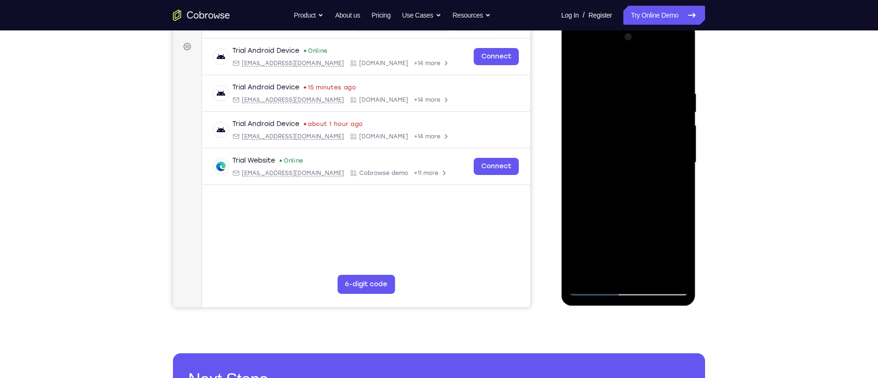
drag, startPoint x: 624, startPoint y: 170, endPoint x: 607, endPoint y: 269, distance: 100.3
click at [607, 269] on div at bounding box center [628, 162] width 120 height 266
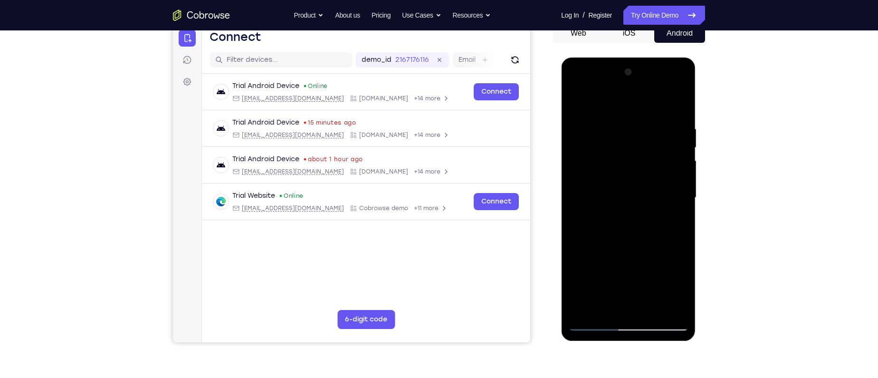
scroll to position [95, 0]
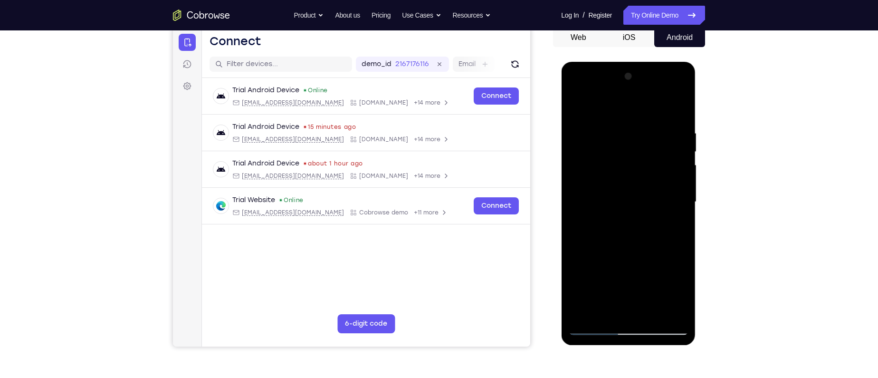
click at [596, 201] on div at bounding box center [628, 202] width 120 height 266
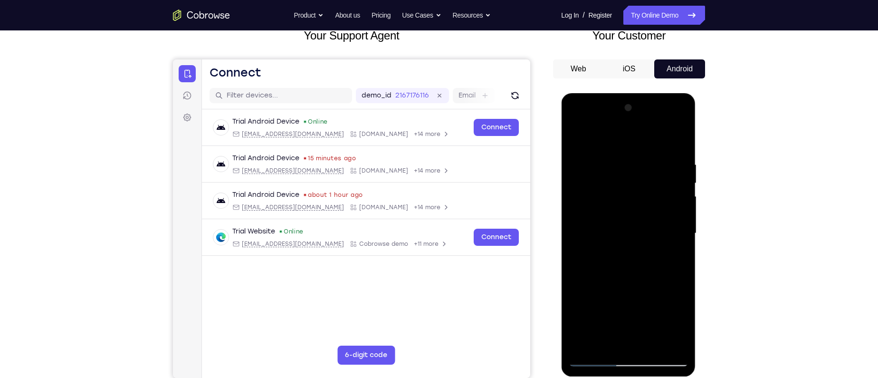
scroll to position [112, 0]
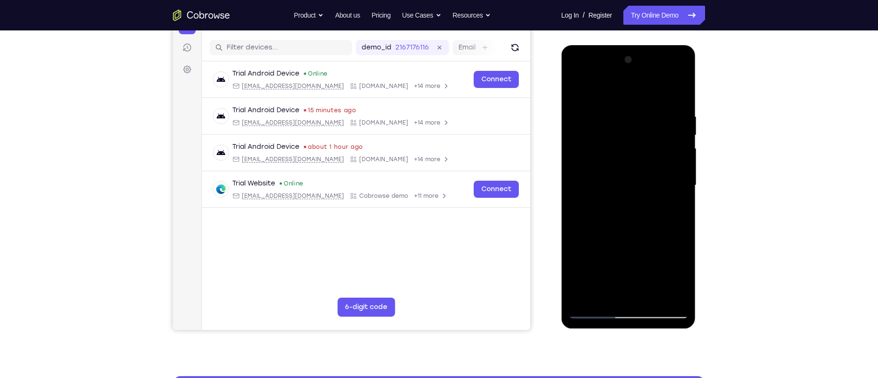
drag, startPoint x: 588, startPoint y: 181, endPoint x: 760, endPoint y: 171, distance: 172.8
click at [697, 171] on html "Online web based iOS Simulators and Android Emulators. Run iPhone, iPad, Mobile…" at bounding box center [628, 187] width 135 height 285
drag, startPoint x: 657, startPoint y: 168, endPoint x: 735, endPoint y: 170, distance: 78.9
click at [697, 170] on html "Online web based iOS Simulators and Android Emulators. Run iPhone, iPad, Mobile…" at bounding box center [628, 187] width 135 height 285
drag, startPoint x: 625, startPoint y: 159, endPoint x: 730, endPoint y: 159, distance: 104.5
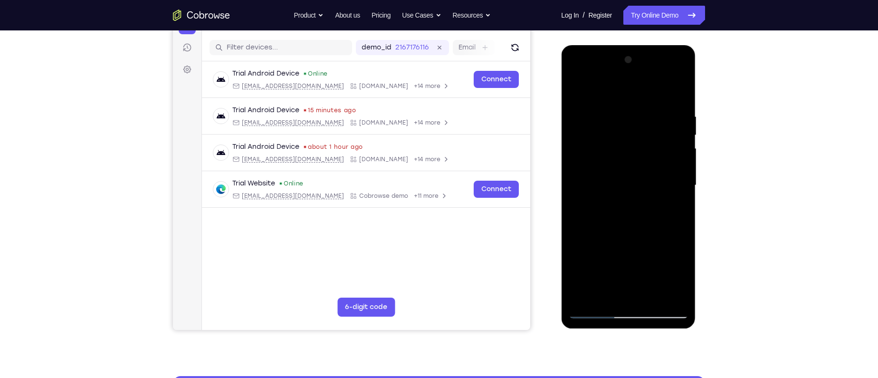
click at [697, 159] on html "Online web based iOS Simulators and Android Emulators. Run iPhone, iPad, Mobile…" at bounding box center [628, 187] width 135 height 285
click at [678, 59] on div at bounding box center [628, 185] width 120 height 266
click at [620, 172] on div at bounding box center [628, 185] width 120 height 266
click at [582, 156] on div at bounding box center [628, 185] width 120 height 266
click at [644, 155] on div at bounding box center [628, 185] width 120 height 266
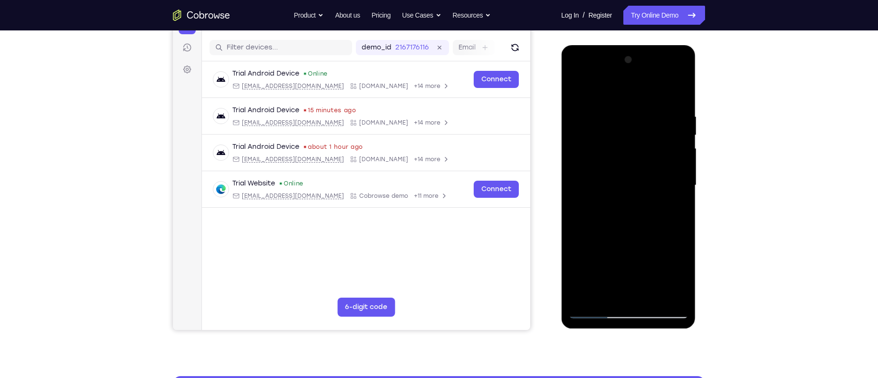
click at [633, 171] on div at bounding box center [628, 185] width 120 height 266
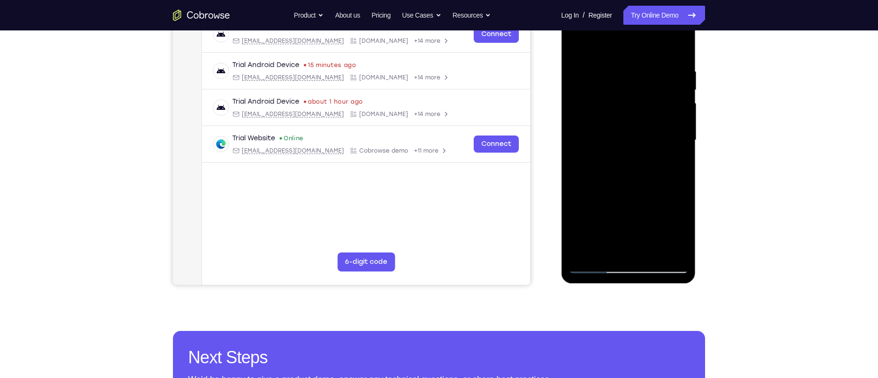
drag, startPoint x: 636, startPoint y: 211, endPoint x: 642, endPoint y: 147, distance: 64.0
click at [642, 147] on div at bounding box center [628, 140] width 120 height 266
drag, startPoint x: 632, startPoint y: 205, endPoint x: 632, endPoint y: 151, distance: 54.6
click at [632, 151] on div at bounding box center [628, 140] width 120 height 266
drag, startPoint x: 636, startPoint y: 212, endPoint x: 641, endPoint y: 167, distance: 45.4
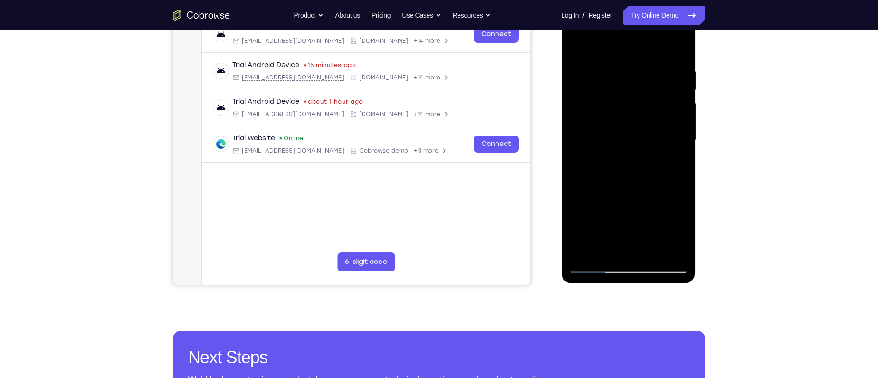
click at [641, 167] on div at bounding box center [628, 140] width 120 height 266
drag, startPoint x: 641, startPoint y: 215, endPoint x: 650, endPoint y: 162, distance: 53.5
click at [650, 162] on div at bounding box center [628, 140] width 120 height 266
drag, startPoint x: 642, startPoint y: 221, endPoint x: 651, endPoint y: 168, distance: 54.0
click at [651, 168] on div at bounding box center [628, 140] width 120 height 266
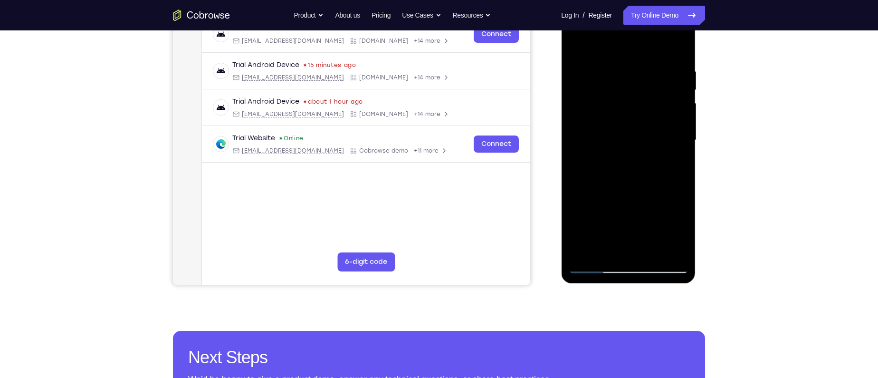
drag, startPoint x: 637, startPoint y: 219, endPoint x: 646, endPoint y: 123, distance: 96.4
click at [646, 123] on div at bounding box center [628, 140] width 120 height 266
drag, startPoint x: 626, startPoint y: 232, endPoint x: 644, endPoint y: 138, distance: 96.3
click at [644, 138] on div at bounding box center [628, 140] width 120 height 266
drag, startPoint x: 639, startPoint y: 136, endPoint x: 637, endPoint y: 230, distance: 94.1
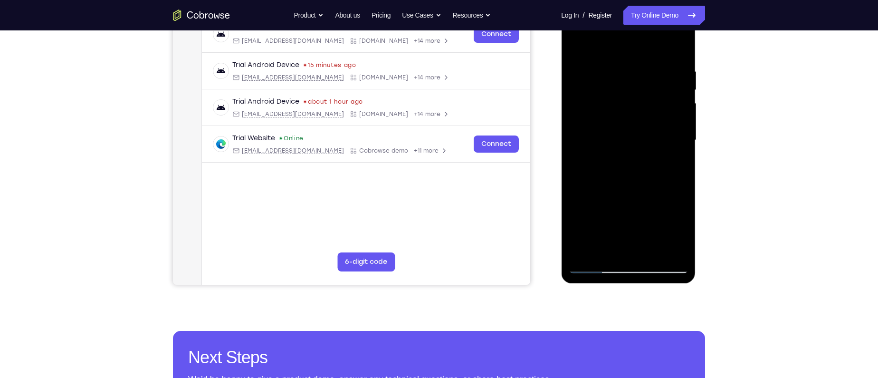
click at [637, 230] on div at bounding box center [628, 140] width 120 height 266
drag, startPoint x: 628, startPoint y: 179, endPoint x: 622, endPoint y: 232, distance: 53.6
click at [622, 232] on div at bounding box center [628, 140] width 120 height 266
drag, startPoint x: 624, startPoint y: 170, endPoint x: 619, endPoint y: 232, distance: 62.5
click at [619, 232] on div at bounding box center [628, 140] width 120 height 266
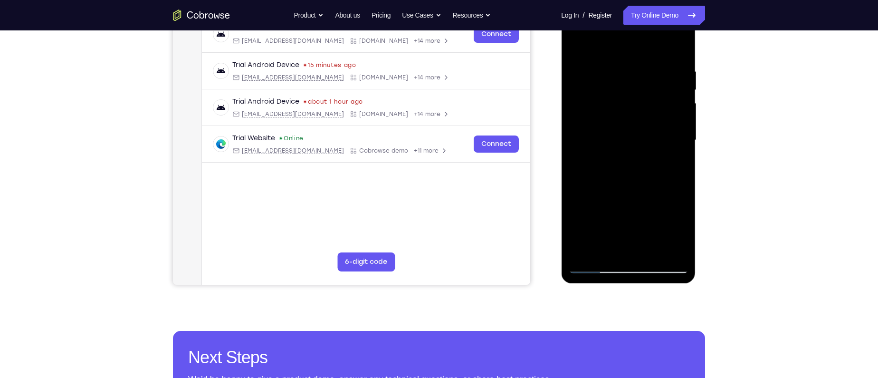
click at [582, 96] on div at bounding box center [628, 140] width 120 height 266
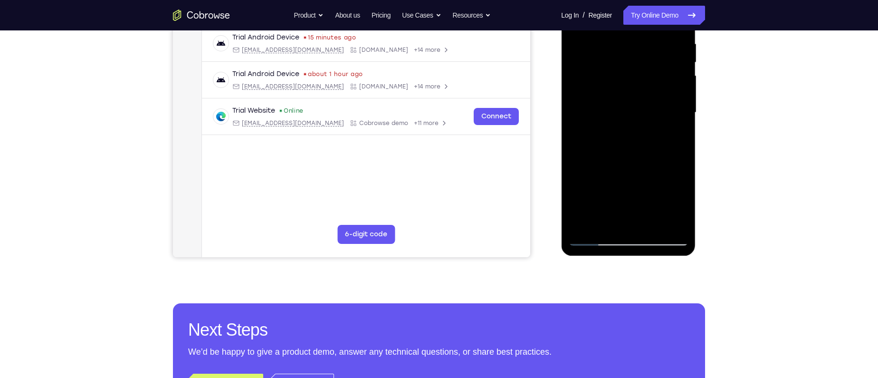
scroll to position [185, 0]
click at [582, 227] on div at bounding box center [628, 112] width 120 height 266
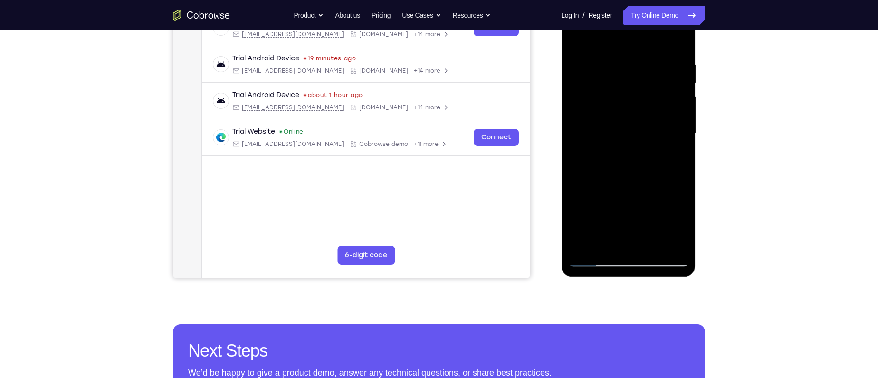
scroll to position [164, 0]
drag, startPoint x: 621, startPoint y: 175, endPoint x: 644, endPoint y: 99, distance: 79.2
drag, startPoint x: 83, startPoint y: 106, endPoint x: 553, endPoint y: 169, distance: 474.0
click at [553, 169] on div at bounding box center [629, 132] width 152 height 292
drag, startPoint x: 633, startPoint y: 192, endPoint x: 660, endPoint y: 64, distance: 131.2
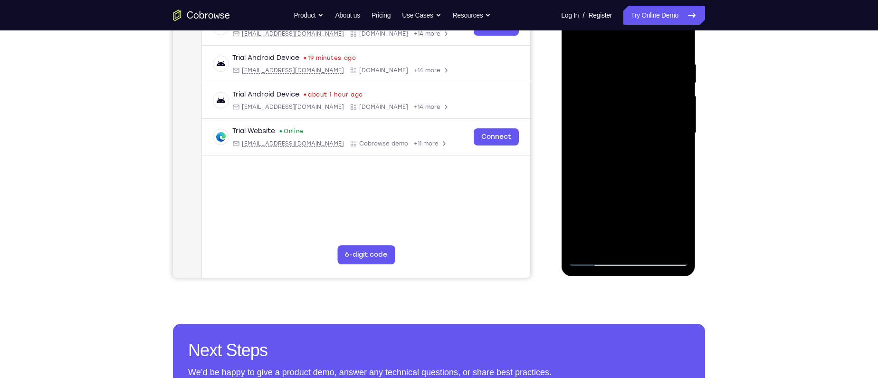
click at [660, 64] on div at bounding box center [628, 133] width 120 height 266
drag, startPoint x: 636, startPoint y: 196, endPoint x: 660, endPoint y: 75, distance: 123.6
click at [660, 75] on div at bounding box center [628, 133] width 120 height 266
drag, startPoint x: 641, startPoint y: 174, endPoint x: 653, endPoint y: 55, distance: 119.4
click at [653, 55] on div at bounding box center [628, 133] width 120 height 266
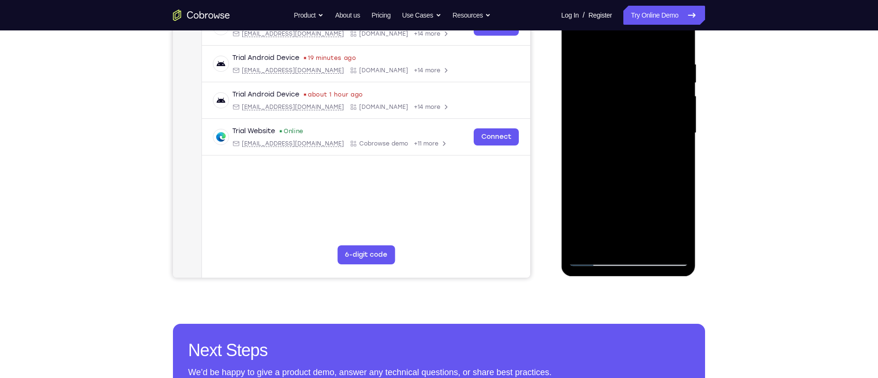
drag, startPoint x: 624, startPoint y: 193, endPoint x: 633, endPoint y: 134, distance: 60.5
click at [633, 134] on div at bounding box center [628, 133] width 120 height 266
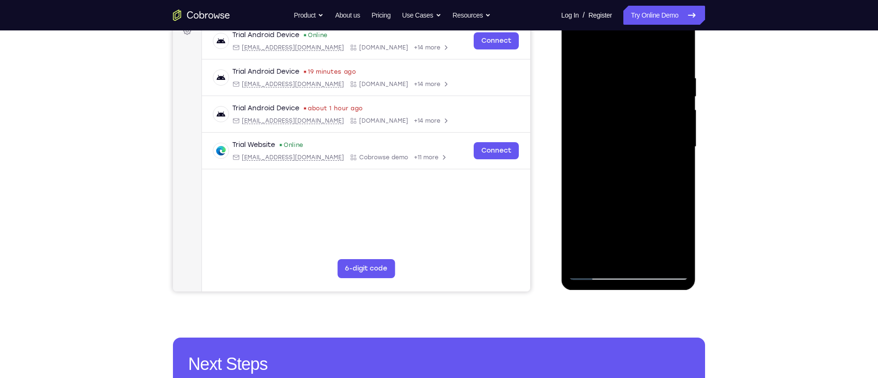
scroll to position [150, 0]
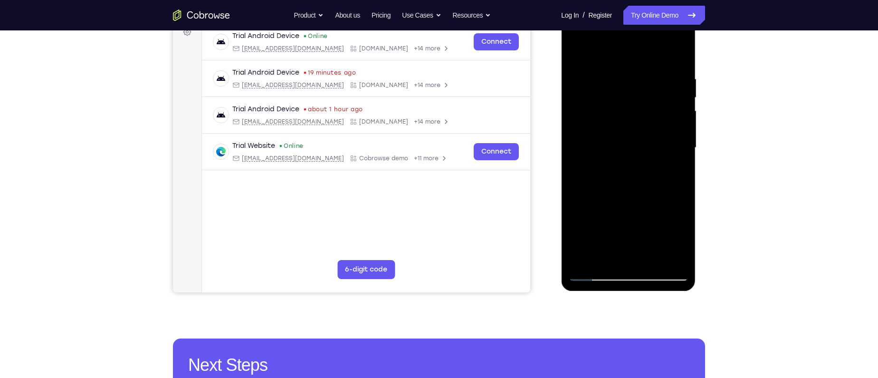
drag, startPoint x: 657, startPoint y: 197, endPoint x: 655, endPoint y: 153, distance: 43.8
click at [655, 153] on div at bounding box center [628, 148] width 120 height 266
drag, startPoint x: 629, startPoint y: 182, endPoint x: 631, endPoint y: 152, distance: 30.5
click at [631, 152] on div at bounding box center [628, 148] width 120 height 266
drag, startPoint x: 625, startPoint y: 148, endPoint x: 630, endPoint y: 221, distance: 73.8
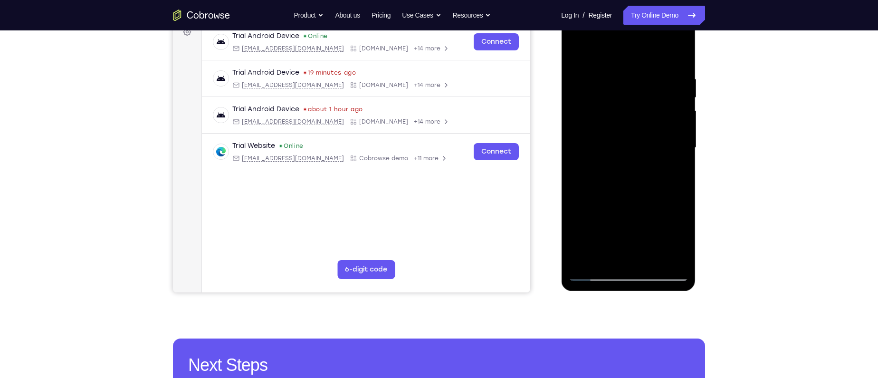
click at [630, 221] on div at bounding box center [628, 148] width 120 height 266
click at [681, 184] on div at bounding box center [628, 148] width 120 height 266
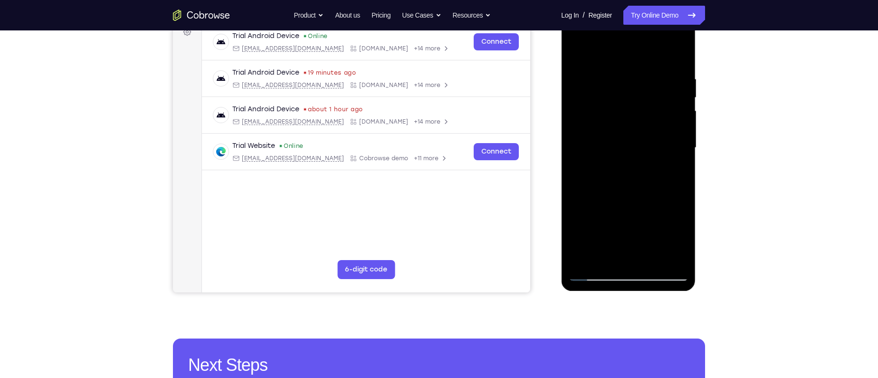
click at [681, 184] on div at bounding box center [628, 148] width 120 height 266
drag, startPoint x: 664, startPoint y: 232, endPoint x: 679, endPoint y: 94, distance: 138.7
click at [679, 94] on div at bounding box center [628, 148] width 120 height 266
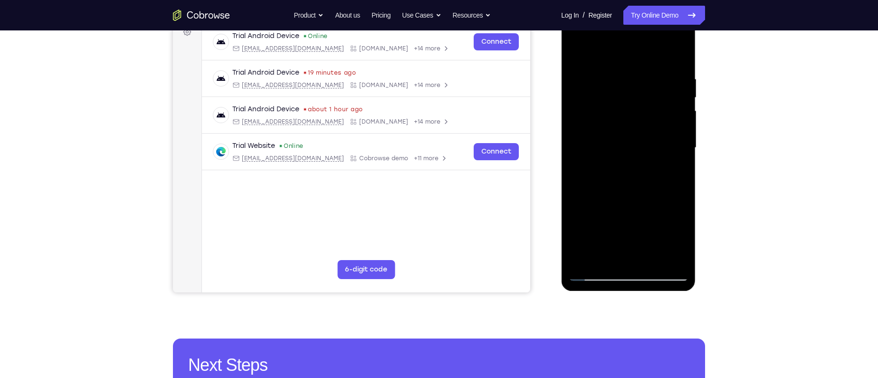
drag, startPoint x: 674, startPoint y: 162, endPoint x: 693, endPoint y: 104, distance: 61.0
click at [693, 104] on div at bounding box center [628, 149] width 134 height 283
drag, startPoint x: 654, startPoint y: 169, endPoint x: 674, endPoint y: 104, distance: 68.1
click at [674, 104] on div at bounding box center [628, 148] width 120 height 266
drag, startPoint x: 673, startPoint y: 105, endPoint x: 667, endPoint y: 180, distance: 74.8
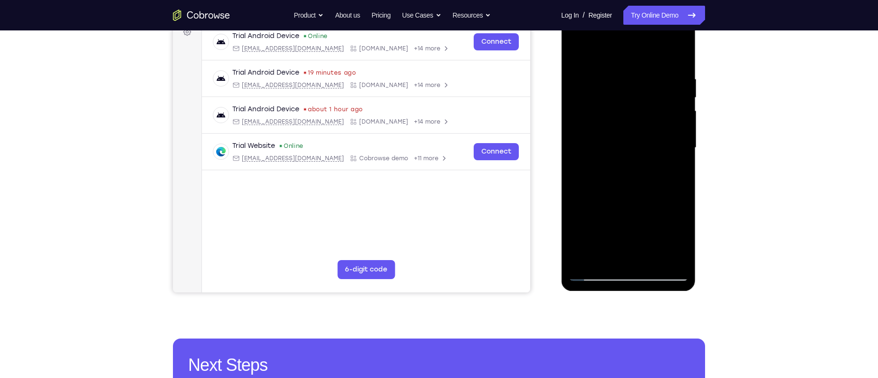
click at [667, 180] on div at bounding box center [628, 148] width 120 height 266
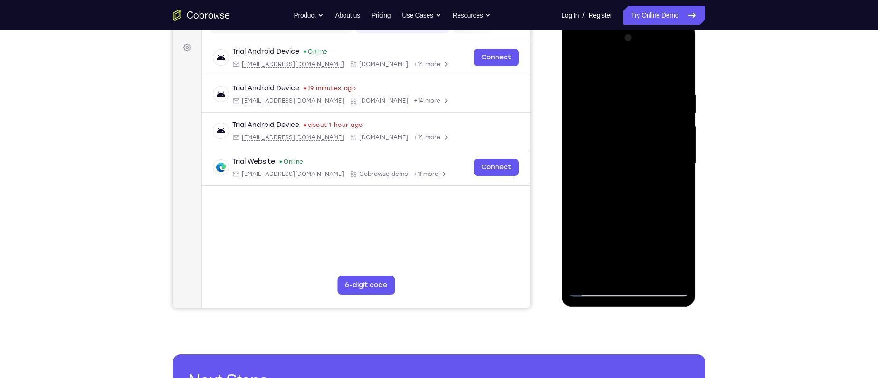
scroll to position [129, 0]
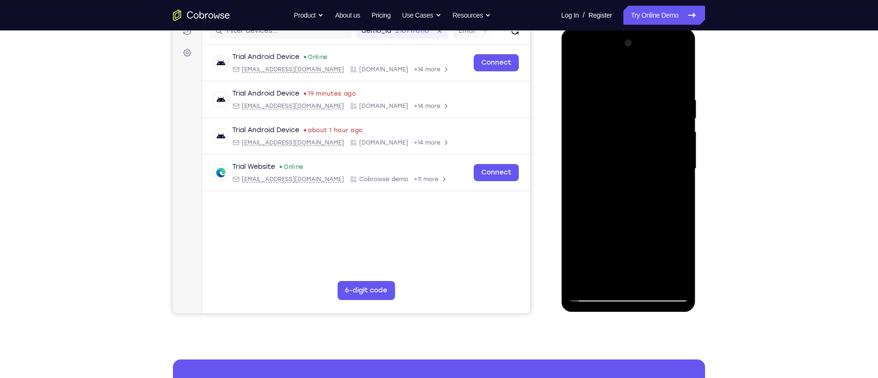
click at [683, 178] on div at bounding box center [628, 169] width 120 height 266
click at [683, 177] on div at bounding box center [628, 169] width 120 height 266
drag, startPoint x: 618, startPoint y: 227, endPoint x: 644, endPoint y: 140, distance: 90.7
click at [644, 140] on div at bounding box center [628, 169] width 120 height 266
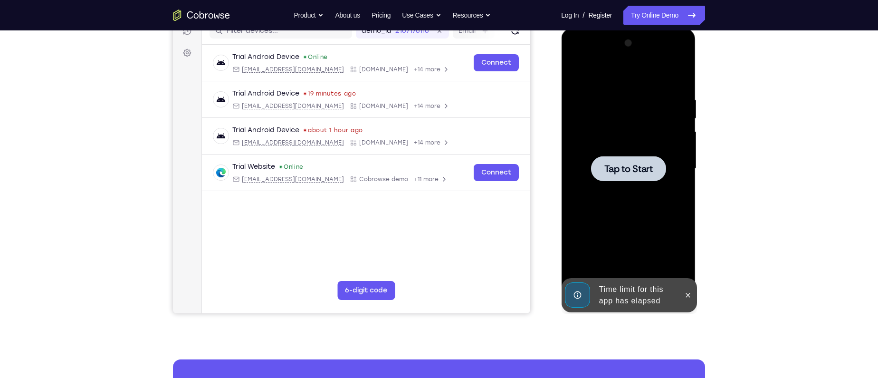
scroll to position [176, 0]
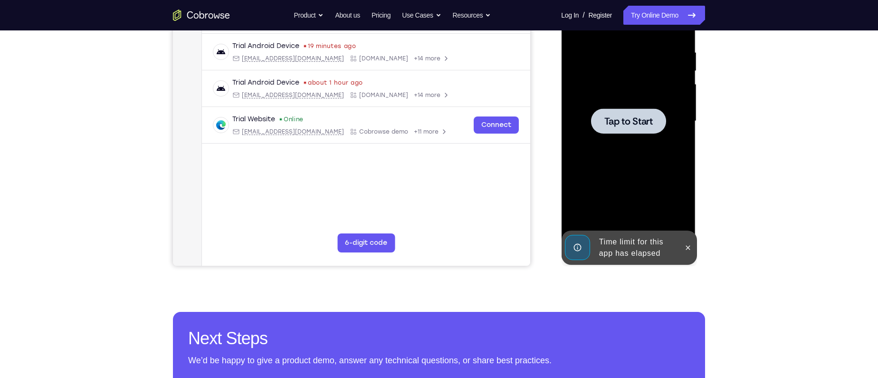
click at [630, 124] on span "Tap to Start" at bounding box center [628, 121] width 48 height 10
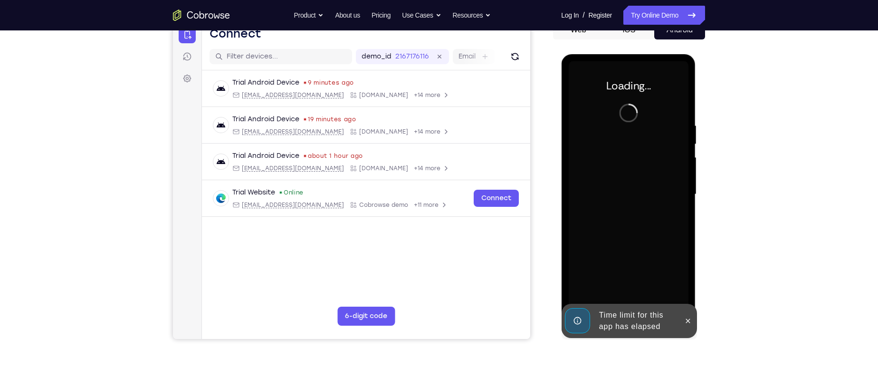
scroll to position [100, 0]
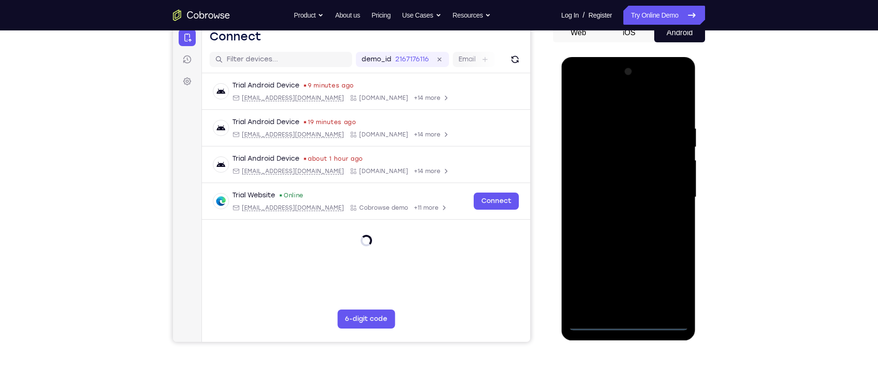
click at [630, 321] on div at bounding box center [628, 197] width 120 height 266
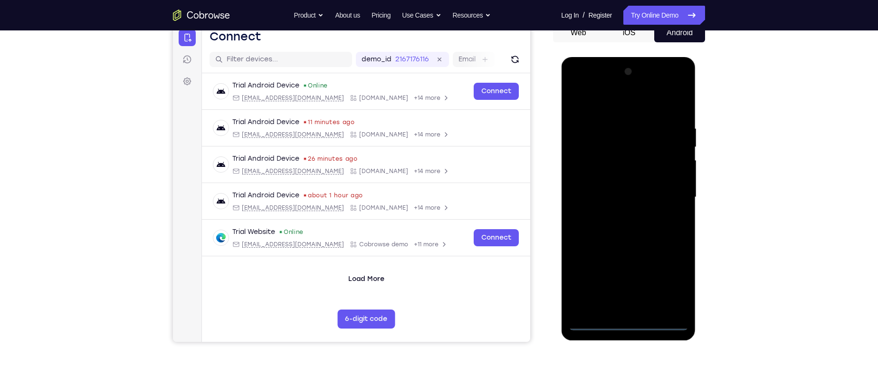
click at [668, 286] on div at bounding box center [628, 197] width 120 height 266
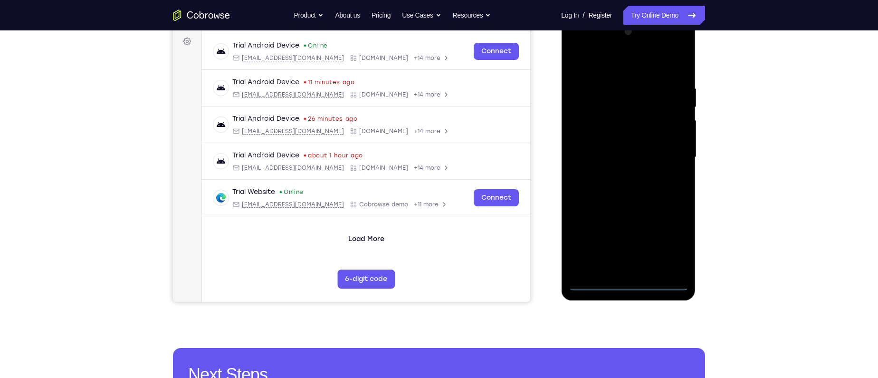
click at [598, 68] on div at bounding box center [628, 157] width 120 height 266
click at [592, 129] on div at bounding box center [628, 157] width 120 height 266
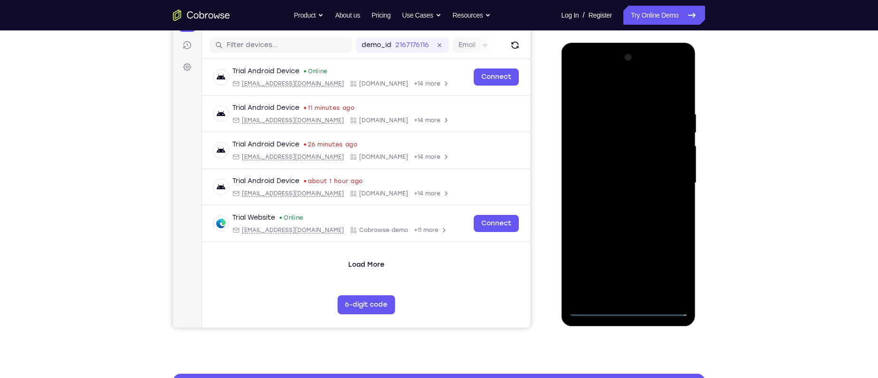
scroll to position [115, 0]
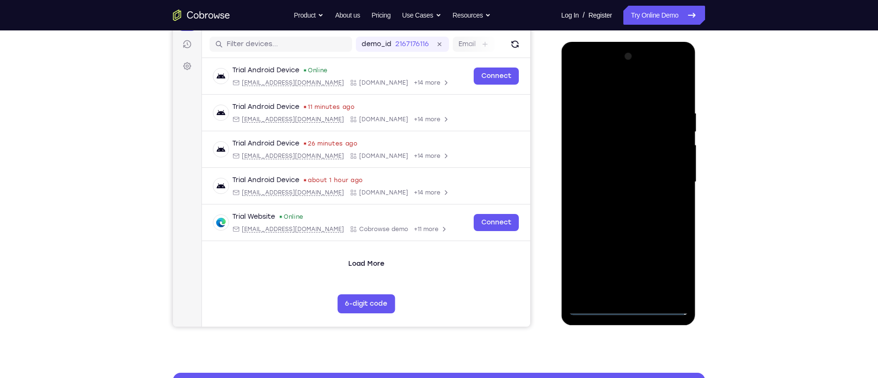
click at [612, 188] on div at bounding box center [628, 182] width 120 height 266
click at [610, 171] on div at bounding box center [628, 182] width 120 height 266
click at [615, 193] on div at bounding box center [628, 182] width 120 height 266
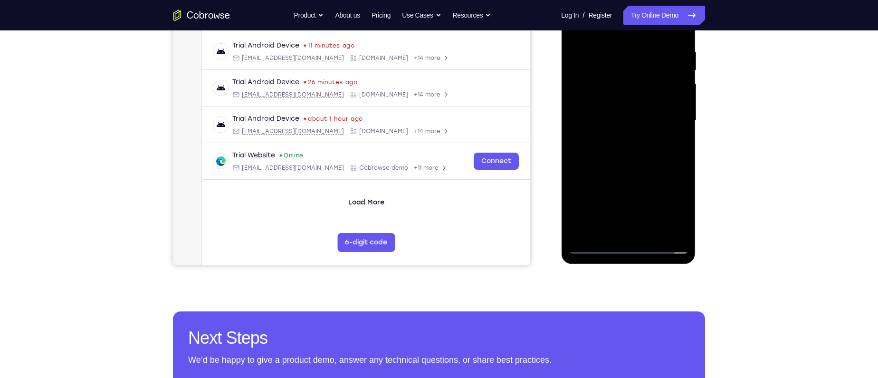
scroll to position [179, 0]
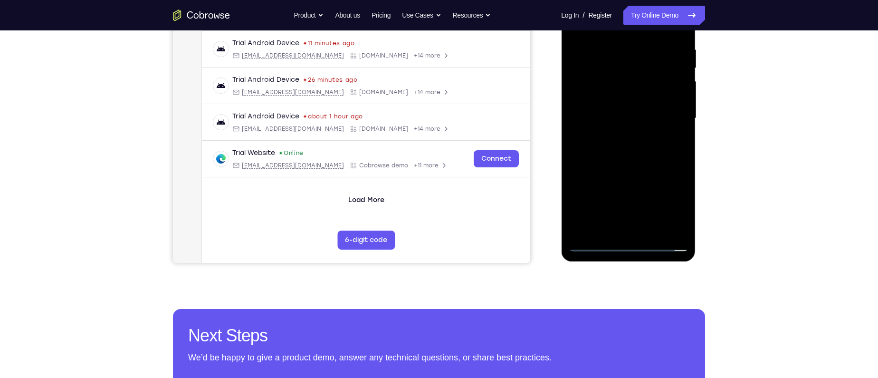
drag, startPoint x: 613, startPoint y: 202, endPoint x: 615, endPoint y: 162, distance: 40.0
click at [615, 162] on div at bounding box center [628, 118] width 120 height 266
drag, startPoint x: 614, startPoint y: 183, endPoint x: 618, endPoint y: 129, distance: 54.3
click at [618, 129] on div at bounding box center [628, 118] width 120 height 266
click at [595, 226] on div at bounding box center [628, 118] width 120 height 266
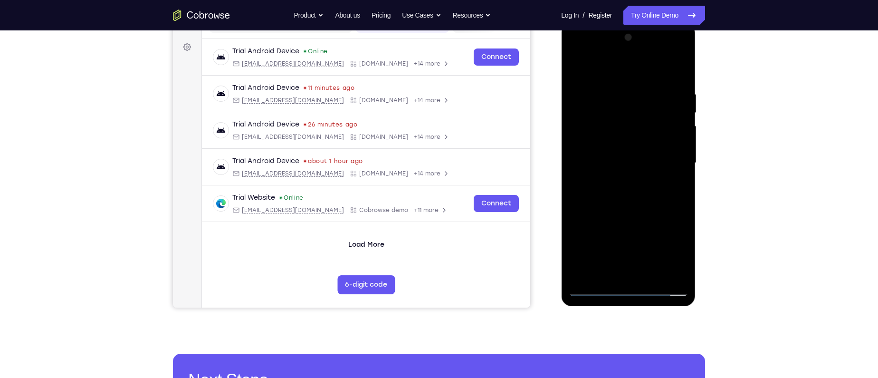
scroll to position [134, 0]
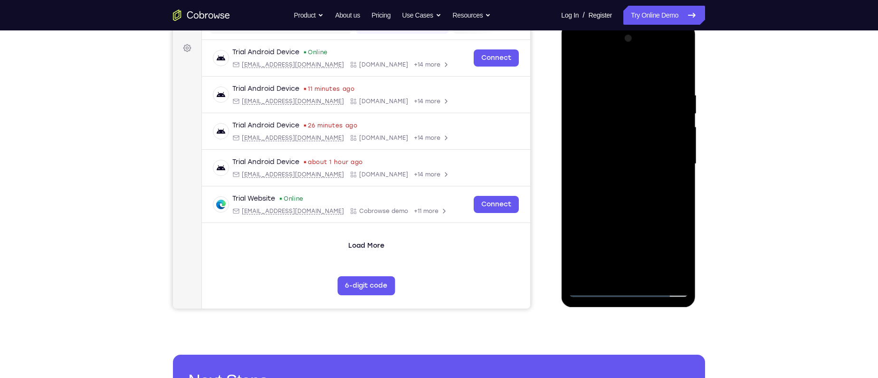
click at [631, 144] on div at bounding box center [628, 164] width 120 height 266
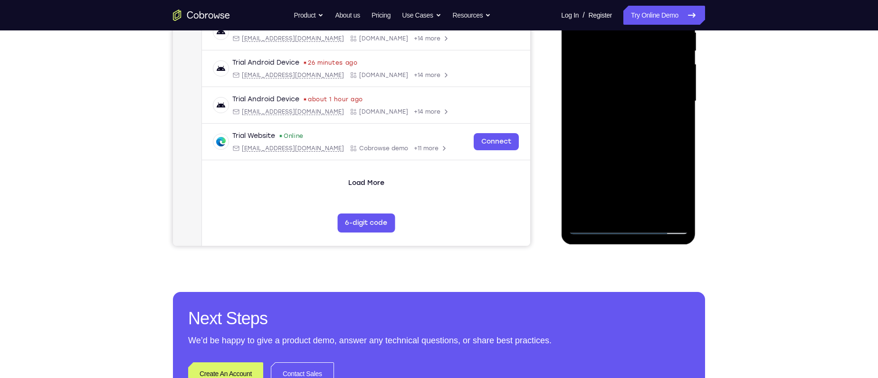
scroll to position [187, 0]
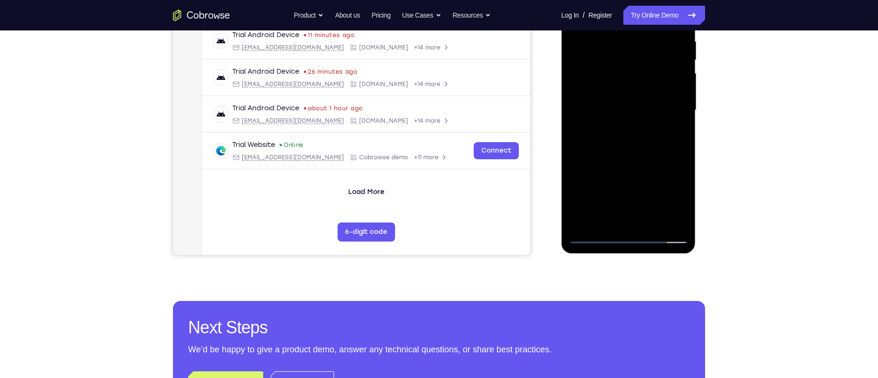
click at [575, 120] on div at bounding box center [628, 110] width 120 height 266
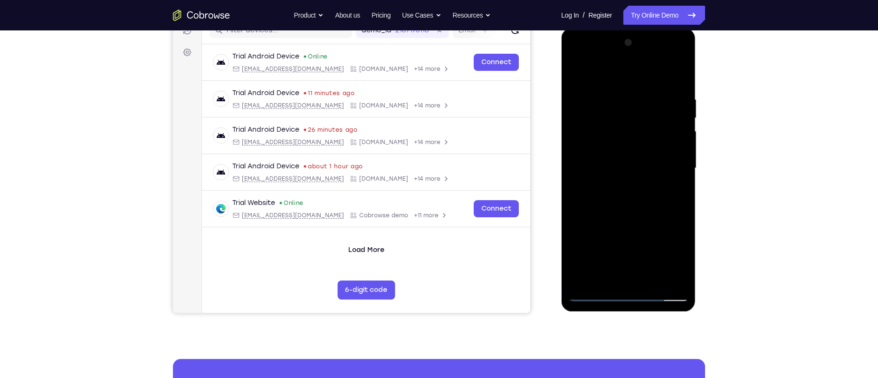
scroll to position [130, 0]
click at [573, 173] on div at bounding box center [628, 168] width 120 height 266
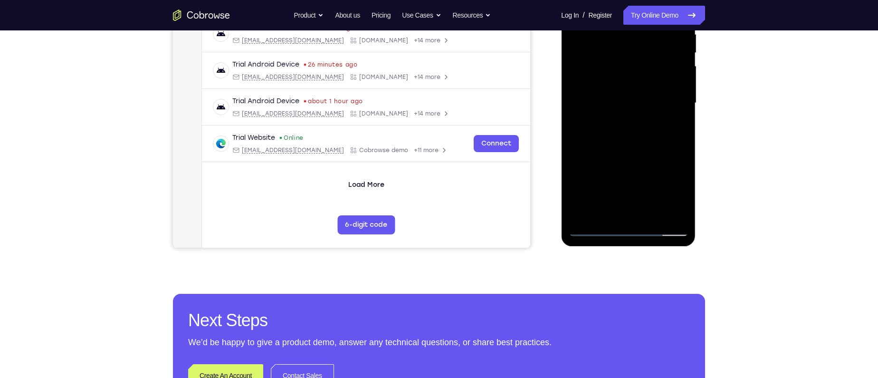
scroll to position [195, 0]
click at [576, 114] on div at bounding box center [628, 103] width 120 height 266
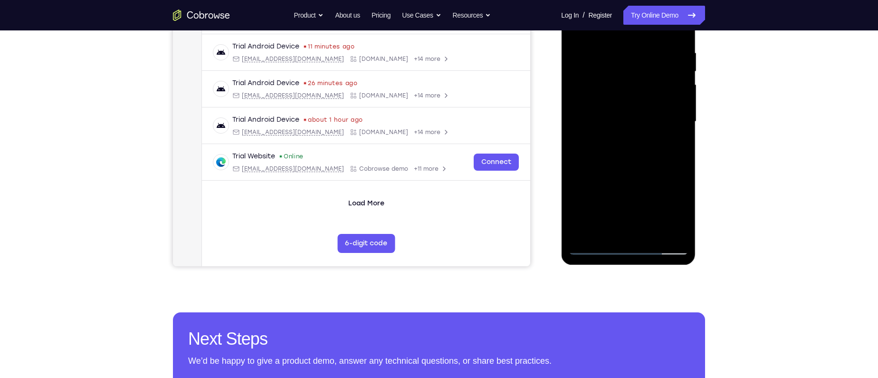
scroll to position [175, 0]
click at [575, 128] on div at bounding box center [628, 122] width 120 height 266
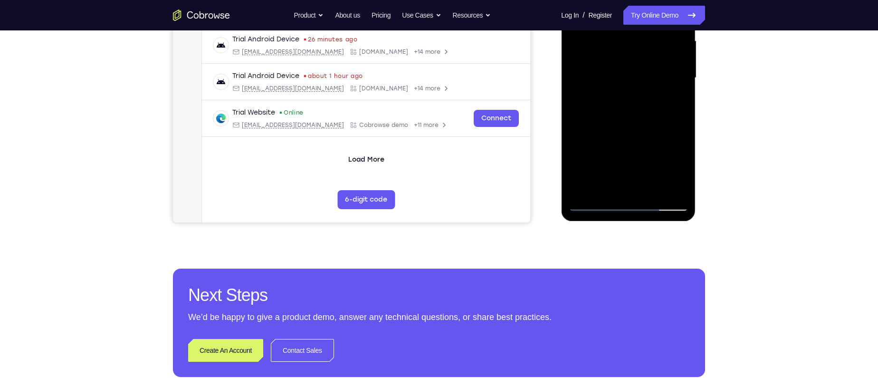
scroll to position [221, 0]
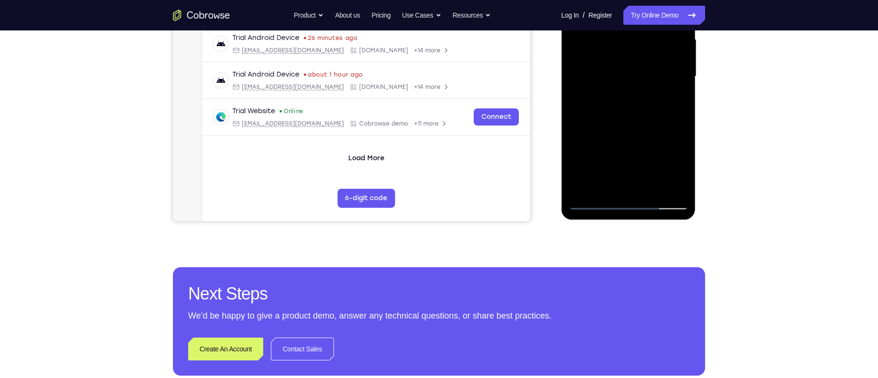
click at [602, 179] on div at bounding box center [628, 76] width 120 height 266
click at [574, 87] on div at bounding box center [628, 76] width 120 height 266
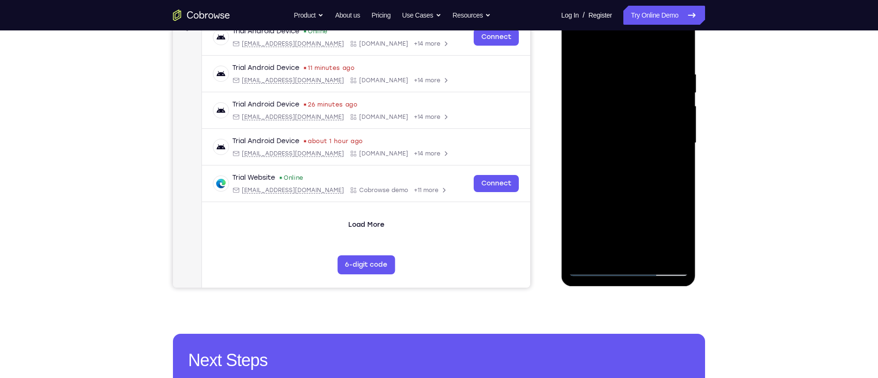
scroll to position [174, 0]
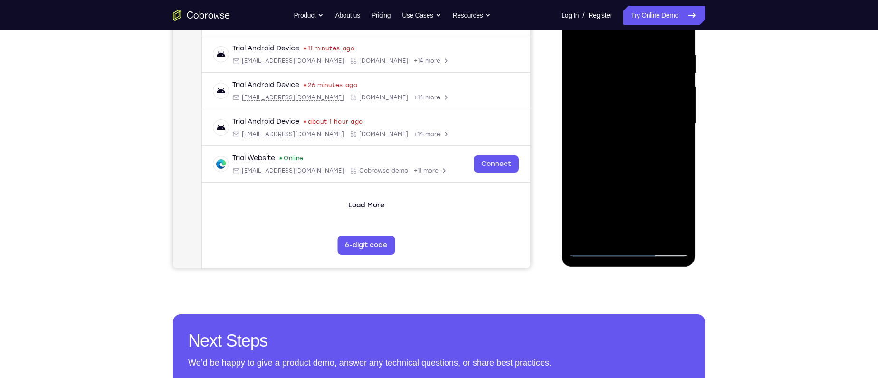
click at [575, 133] on div at bounding box center [628, 123] width 120 height 266
click at [680, 130] on div at bounding box center [628, 123] width 120 height 266
click at [572, 134] on div at bounding box center [628, 123] width 120 height 266
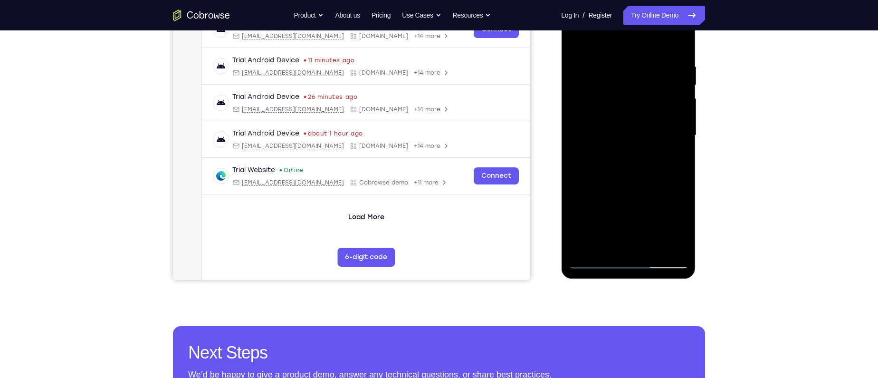
scroll to position [162, 0]
click at [574, 144] on div at bounding box center [628, 136] width 120 height 266
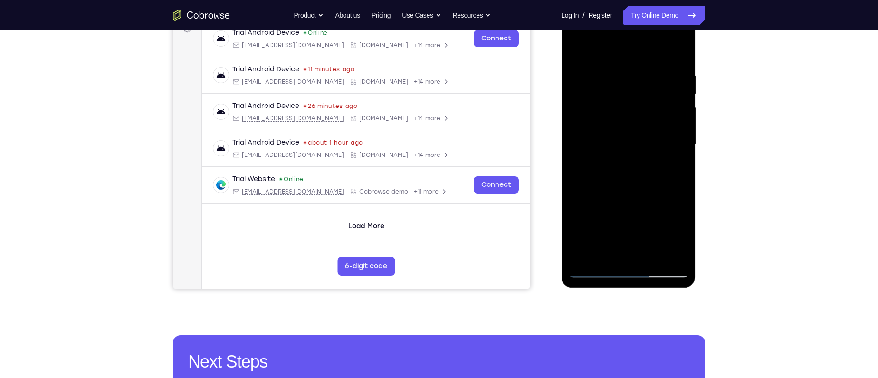
scroll to position [158, 0]
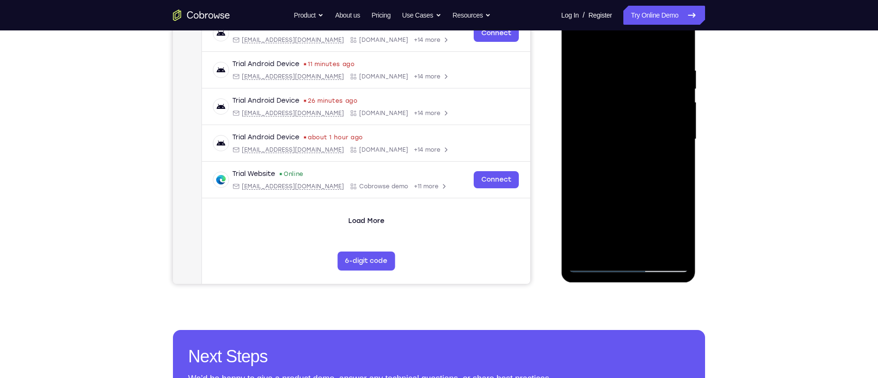
click at [676, 145] on div at bounding box center [628, 139] width 120 height 266
click at [574, 148] on div at bounding box center [628, 139] width 120 height 266
click at [575, 147] on div at bounding box center [628, 139] width 120 height 266
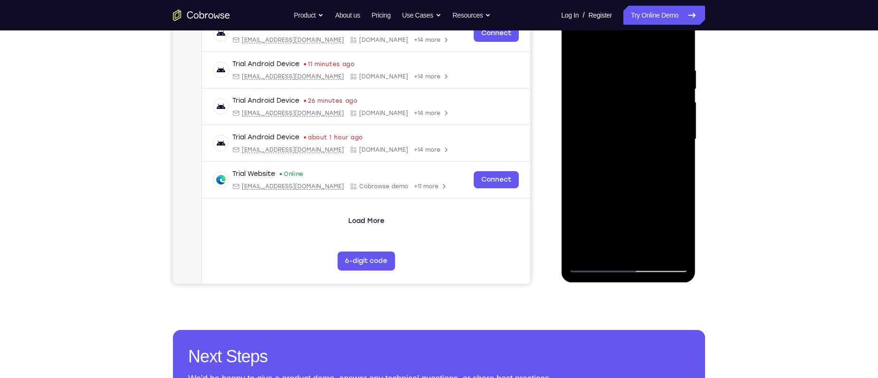
click at [575, 48] on div at bounding box center [628, 139] width 120 height 266
click at [573, 47] on div at bounding box center [628, 139] width 120 height 266
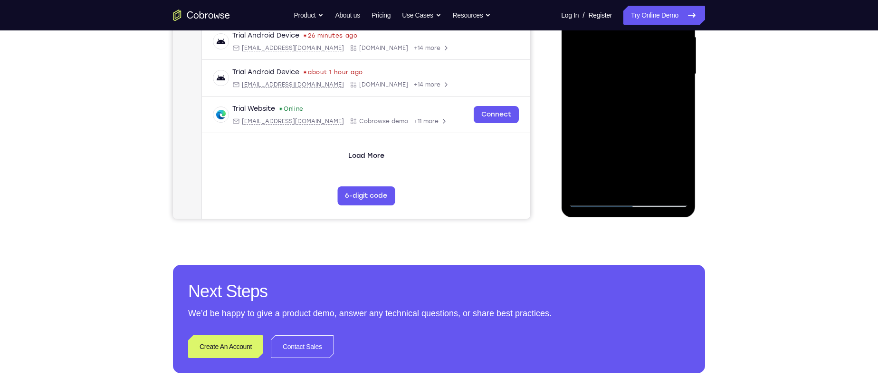
click at [596, 201] on div at bounding box center [628, 74] width 120 height 266
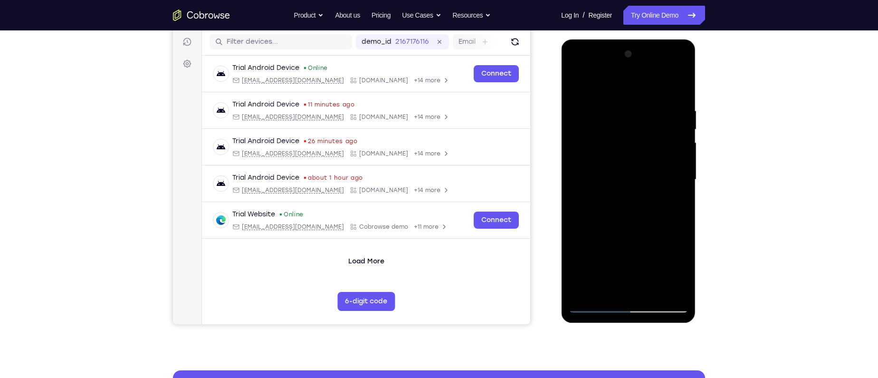
scroll to position [149, 0]
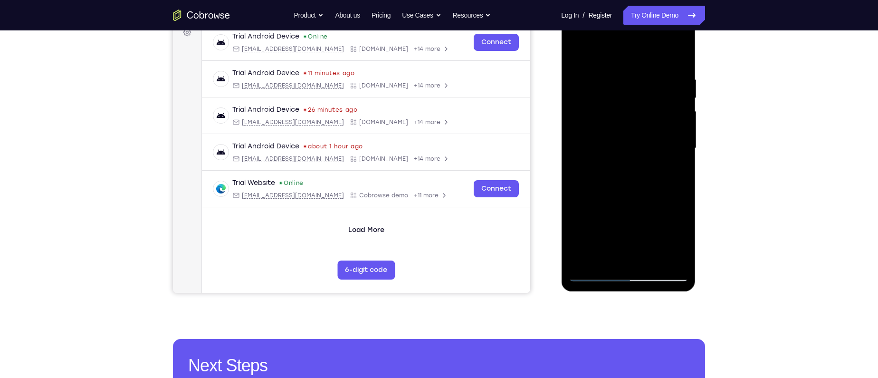
drag, startPoint x: 619, startPoint y: 131, endPoint x: 621, endPoint y: 56, distance: 75.1
click at [621, 56] on div at bounding box center [628, 148] width 120 height 266
drag, startPoint x: 604, startPoint y: 176, endPoint x: 636, endPoint y: 80, distance: 100.5
click at [636, 80] on div at bounding box center [628, 148] width 120 height 266
drag, startPoint x: 630, startPoint y: 139, endPoint x: 634, endPoint y: 119, distance: 19.9
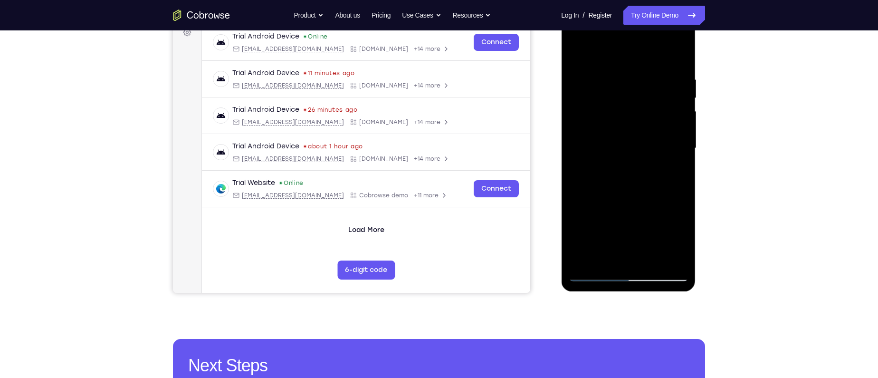
click at [634, 119] on div at bounding box center [628, 148] width 120 height 266
drag, startPoint x: 621, startPoint y: 196, endPoint x: 638, endPoint y: 95, distance: 102.7
click at [638, 95] on div at bounding box center [628, 148] width 120 height 266
drag, startPoint x: 625, startPoint y: 193, endPoint x: 638, endPoint y: 119, distance: 75.3
click at [638, 119] on div at bounding box center [628, 148] width 120 height 266
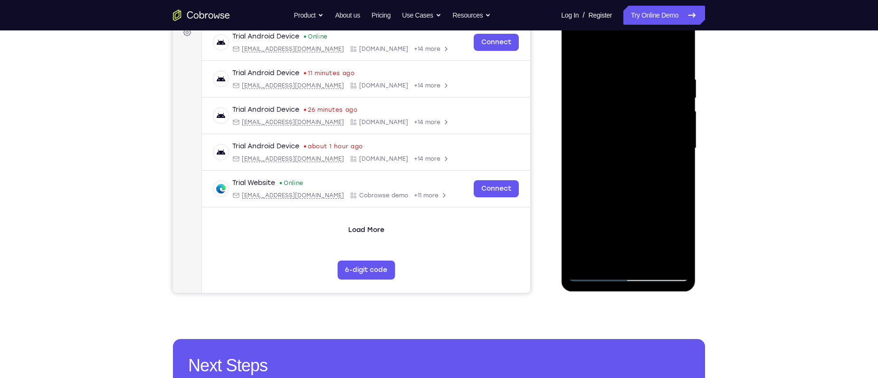
drag, startPoint x: 644, startPoint y: 113, endPoint x: 647, endPoint y: 101, distance: 12.3
click at [647, 101] on div at bounding box center [628, 148] width 120 height 266
drag, startPoint x: 625, startPoint y: 167, endPoint x: 630, endPoint y: 100, distance: 67.7
click at [630, 100] on div at bounding box center [628, 148] width 120 height 266
drag, startPoint x: 616, startPoint y: 169, endPoint x: 632, endPoint y: 66, distance: 104.0
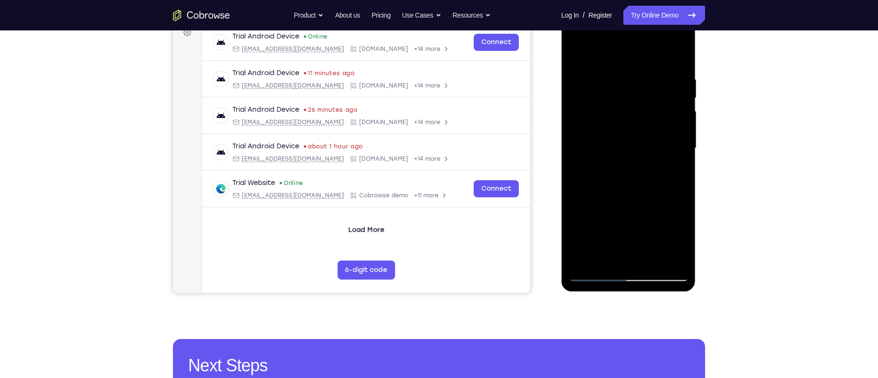
click at [632, 66] on div at bounding box center [628, 148] width 120 height 266
drag, startPoint x: 614, startPoint y: 154, endPoint x: 627, endPoint y: 103, distance: 52.8
click at [627, 103] on div at bounding box center [628, 148] width 120 height 266
click at [680, 170] on div at bounding box center [628, 148] width 120 height 266
click at [679, 79] on div at bounding box center [628, 148] width 120 height 266
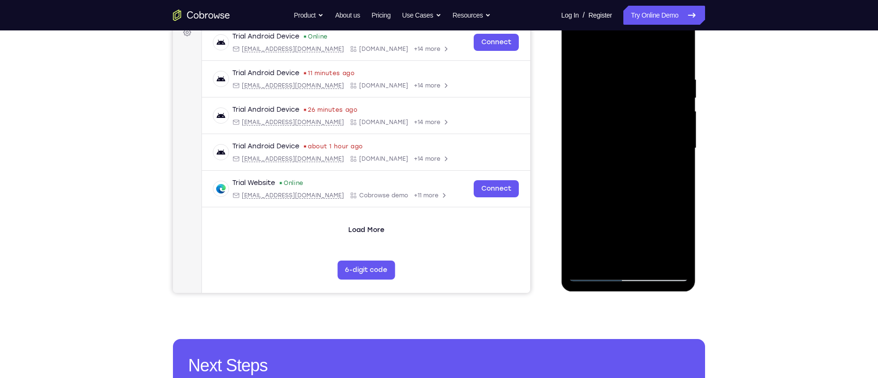
click at [657, 90] on div at bounding box center [628, 148] width 120 height 266
click at [635, 144] on div at bounding box center [628, 148] width 120 height 266
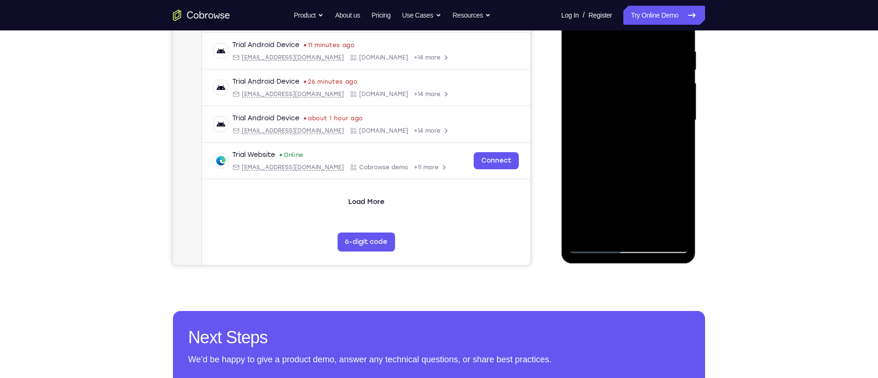
click at [631, 135] on div at bounding box center [628, 120] width 120 height 266
click at [617, 216] on div at bounding box center [628, 120] width 120 height 266
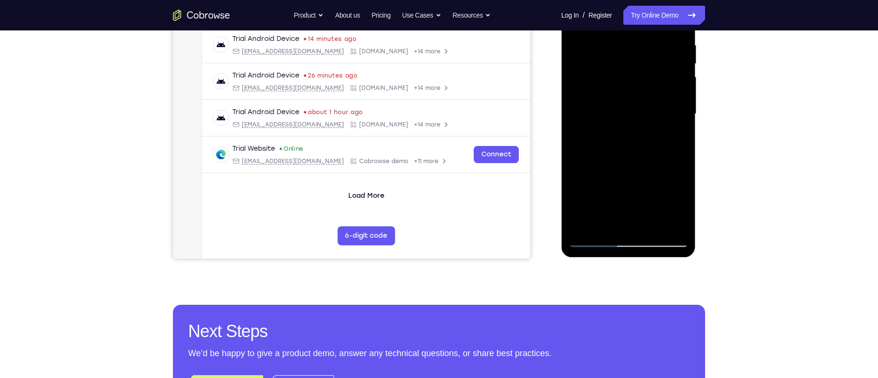
scroll to position [171, 0]
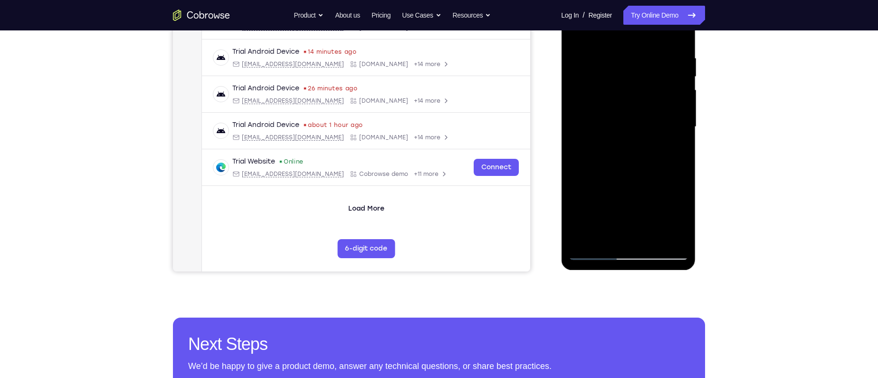
drag, startPoint x: 617, startPoint y: 195, endPoint x: 619, endPoint y: 105, distance: 90.3
click at [619, 105] on div at bounding box center [628, 127] width 120 height 266
drag, startPoint x: 619, startPoint y: 163, endPoint x: 599, endPoint y: 209, distance: 49.4
click at [599, 209] on div at bounding box center [628, 127] width 120 height 266
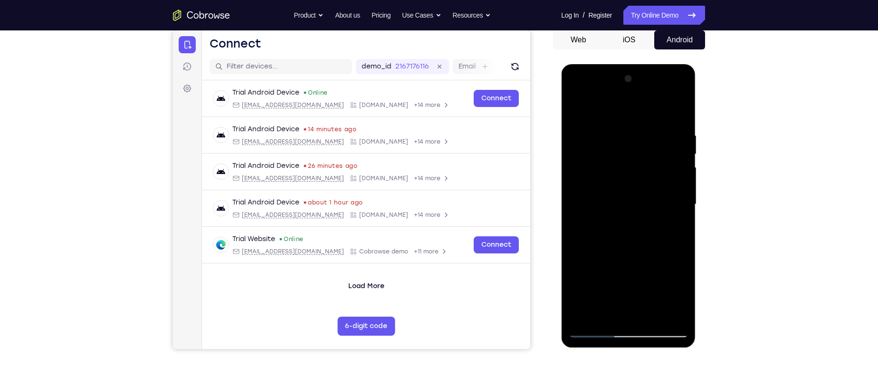
scroll to position [93, 0]
click at [607, 119] on div at bounding box center [628, 205] width 120 height 266
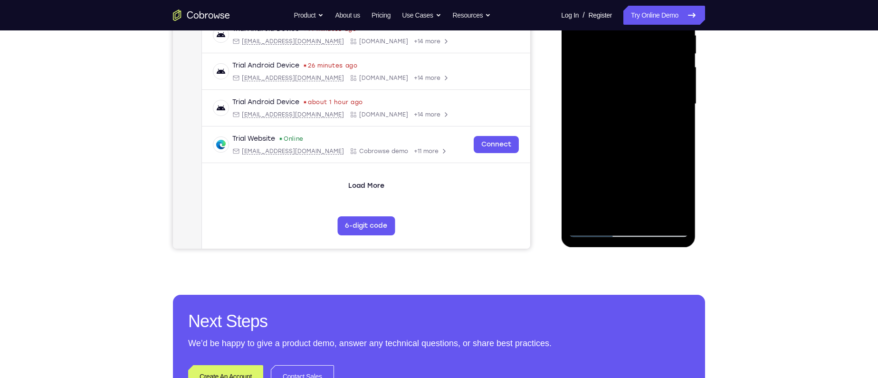
scroll to position [199, 0]
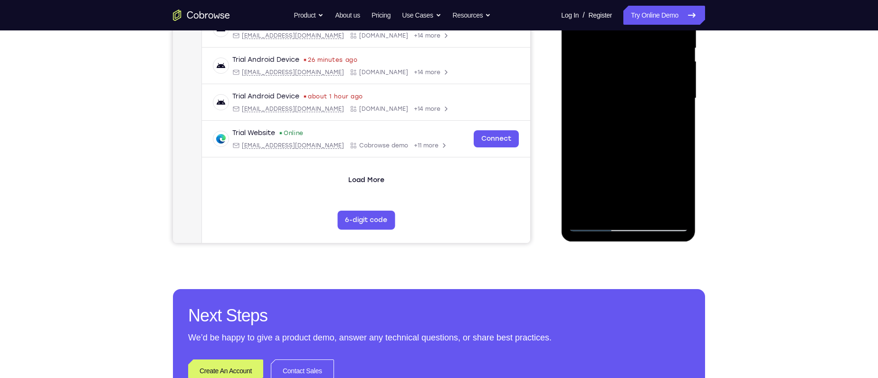
click at [634, 193] on div at bounding box center [628, 98] width 120 height 266
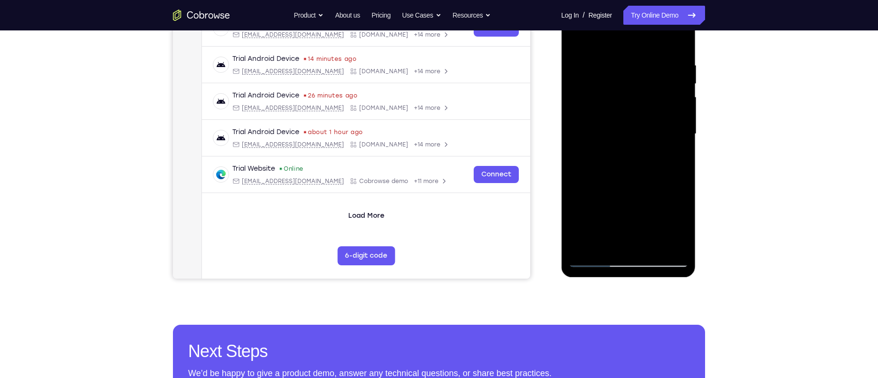
scroll to position [148, 0]
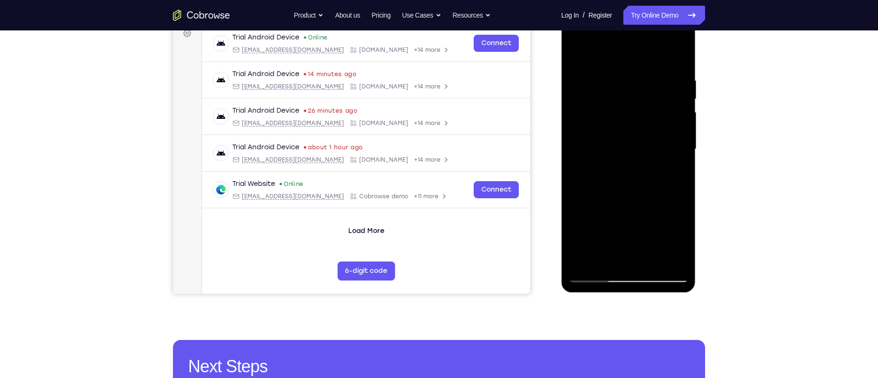
click at [678, 86] on div at bounding box center [628, 149] width 120 height 266
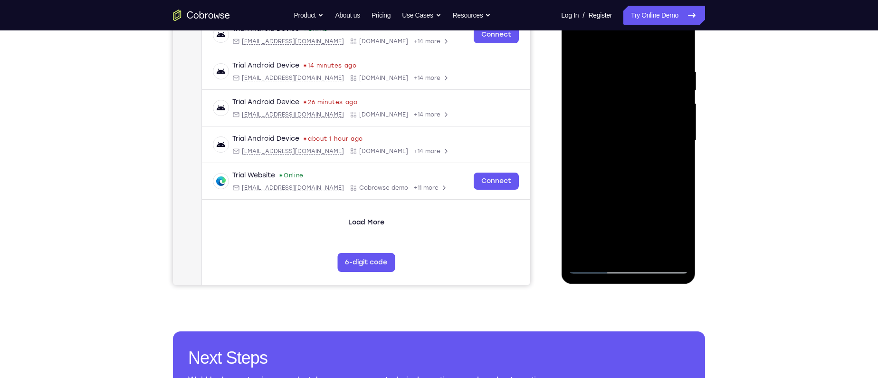
click at [661, 96] on div at bounding box center [628, 141] width 120 height 266
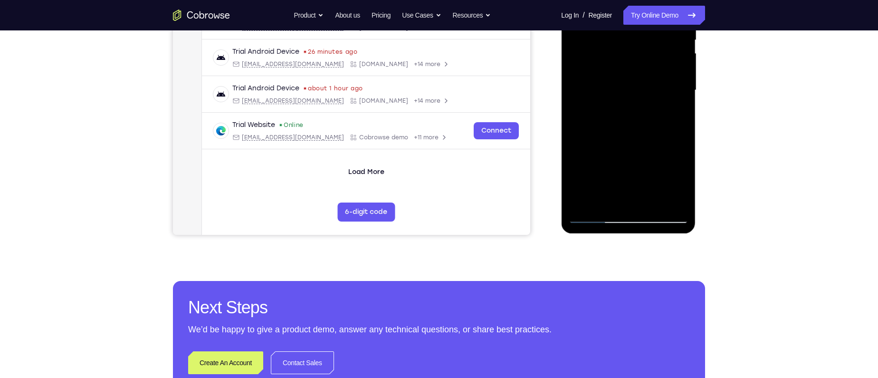
scroll to position [183, 0]
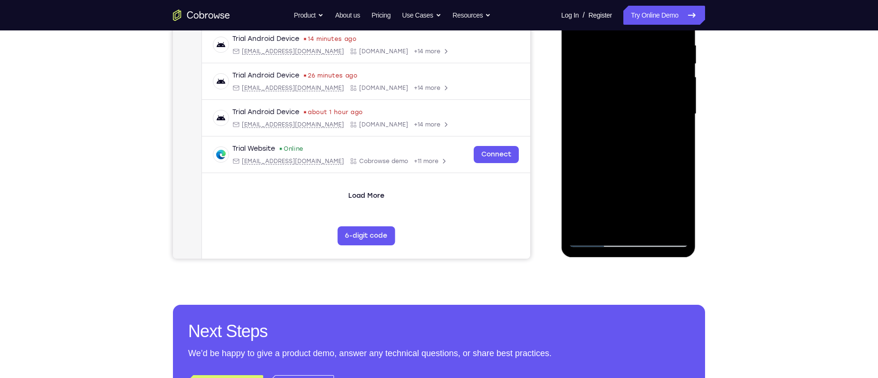
drag, startPoint x: 666, startPoint y: 134, endPoint x: 553, endPoint y: 142, distance: 112.8
click at [561, 142] on html "Online web based iOS Simulators and Android Emulators. Run iPhone, iPad, Mobile…" at bounding box center [628, 116] width 135 height 285
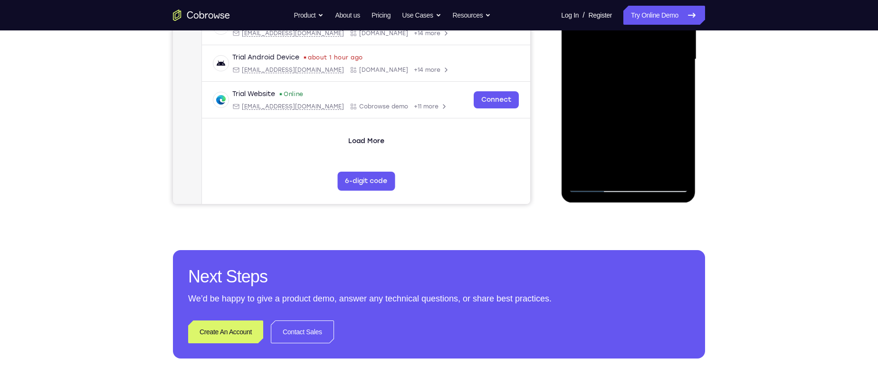
scroll to position [239, 0]
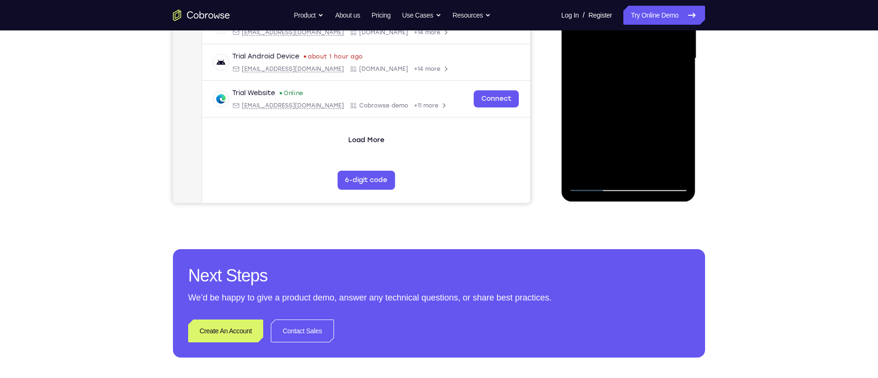
click at [596, 183] on div at bounding box center [628, 58] width 120 height 266
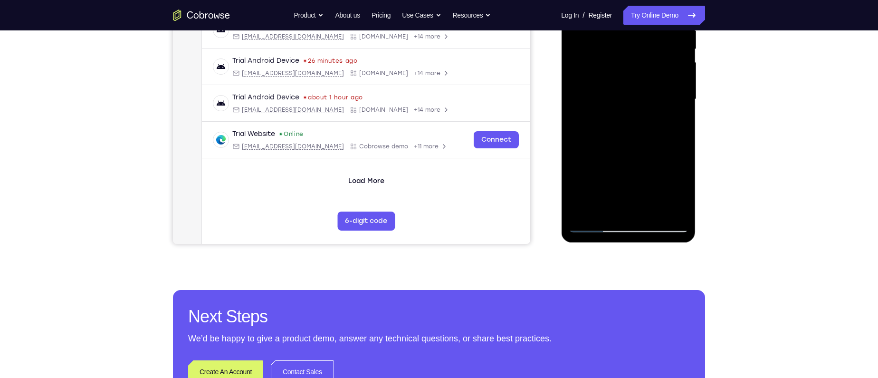
scroll to position [192, 0]
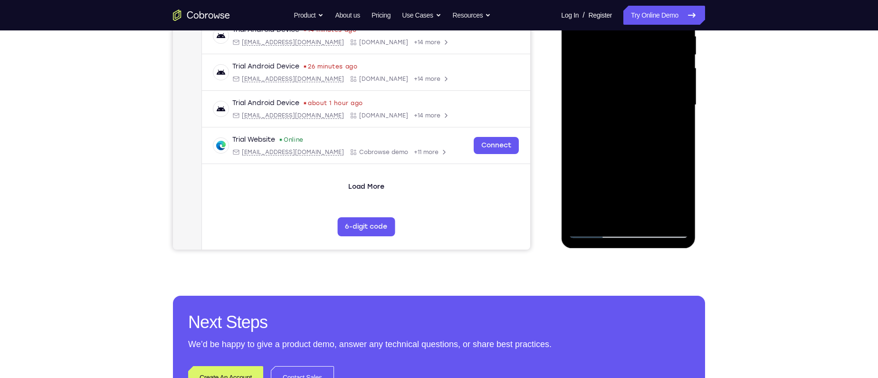
drag, startPoint x: 597, startPoint y: 182, endPoint x: 603, endPoint y: 76, distance: 106.2
click at [603, 76] on div at bounding box center [628, 105] width 120 height 266
drag, startPoint x: 611, startPoint y: 180, endPoint x: 616, endPoint y: 93, distance: 87.6
click at [616, 93] on div at bounding box center [628, 105] width 120 height 266
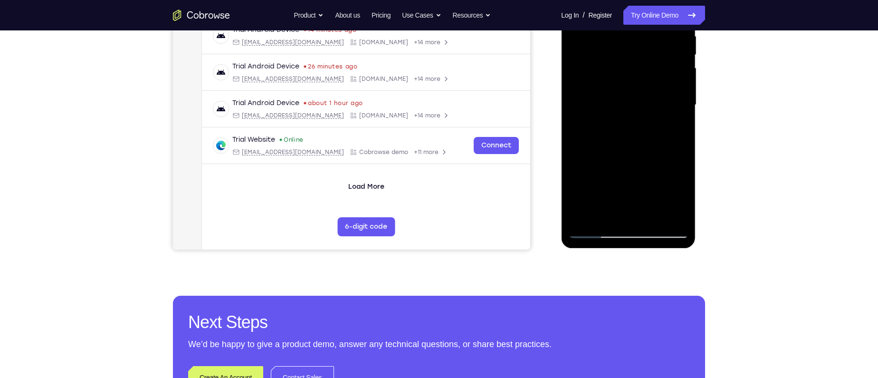
drag, startPoint x: 614, startPoint y: 166, endPoint x: 630, endPoint y: 58, distance: 109.0
click at [630, 58] on div at bounding box center [628, 105] width 120 height 266
drag, startPoint x: 652, startPoint y: 180, endPoint x: 657, endPoint y: 113, distance: 67.2
click at [657, 113] on div at bounding box center [628, 105] width 120 height 266
drag, startPoint x: 640, startPoint y: 159, endPoint x: 658, endPoint y: 52, distance: 108.5
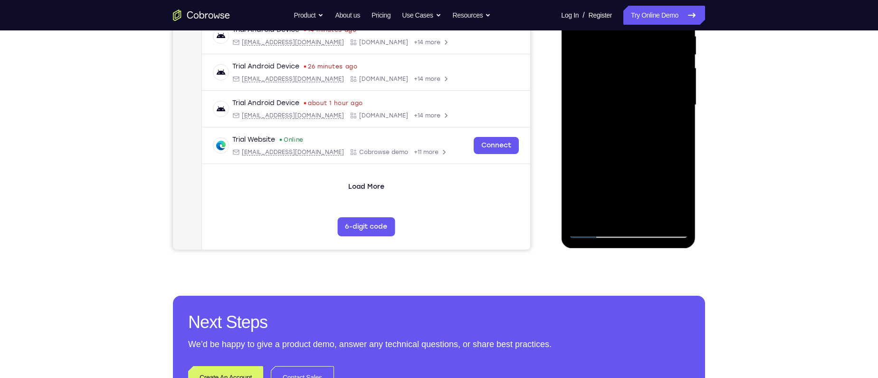
click at [658, 52] on div at bounding box center [628, 105] width 120 height 266
drag, startPoint x: 651, startPoint y: 160, endPoint x: 652, endPoint y: 64, distance: 96.5
click at [652, 64] on div at bounding box center [628, 105] width 120 height 266
drag, startPoint x: 610, startPoint y: 197, endPoint x: 627, endPoint y: 74, distance: 124.2
click at [627, 74] on div at bounding box center [628, 105] width 120 height 266
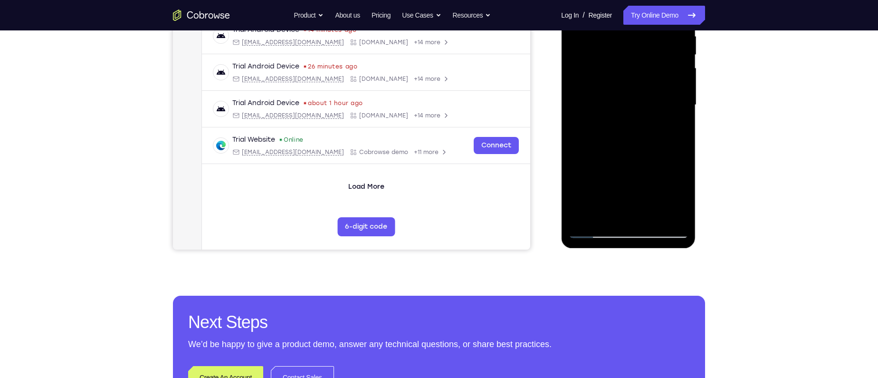
drag, startPoint x: 629, startPoint y: 152, endPoint x: 619, endPoint y: 61, distance: 91.2
click at [619, 61] on div at bounding box center [628, 105] width 120 height 266
drag, startPoint x: 619, startPoint y: 172, endPoint x: 620, endPoint y: 76, distance: 96.5
click at [620, 76] on div at bounding box center [628, 105] width 120 height 266
drag, startPoint x: 606, startPoint y: 173, endPoint x: 614, endPoint y: 65, distance: 109.1
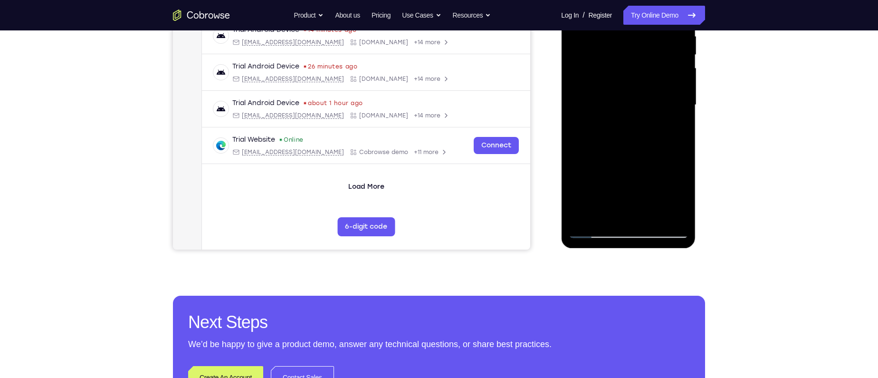
click at [614, 65] on div at bounding box center [628, 105] width 120 height 266
drag, startPoint x: 612, startPoint y: 170, endPoint x: 622, endPoint y: 80, distance: 90.4
click at [622, 80] on div at bounding box center [628, 105] width 120 height 266
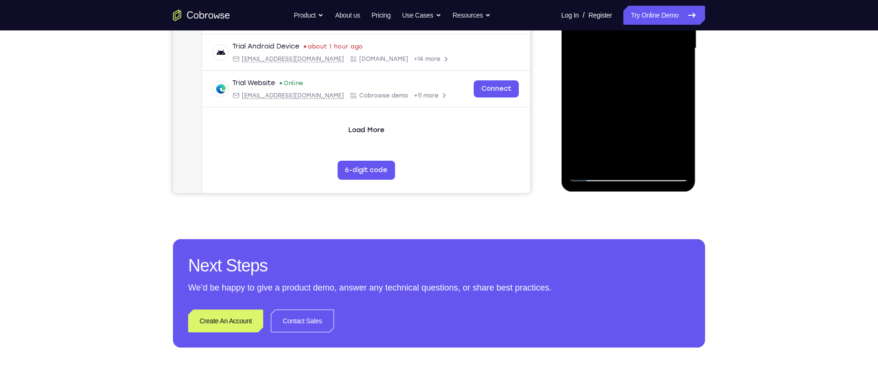
scroll to position [250, 0]
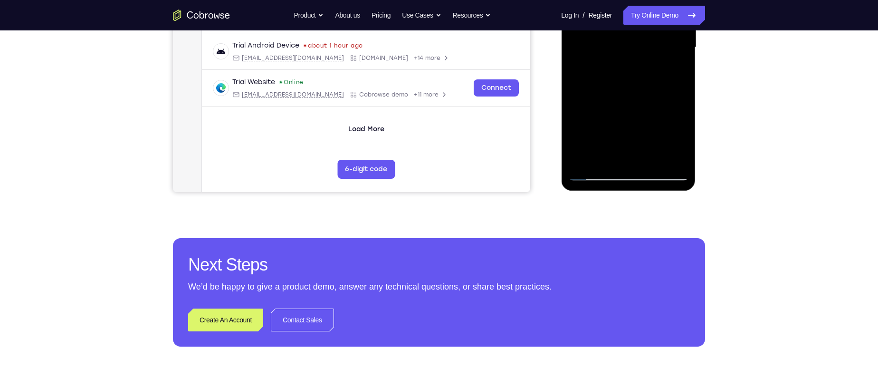
click at [594, 174] on div at bounding box center [628, 47] width 120 height 266
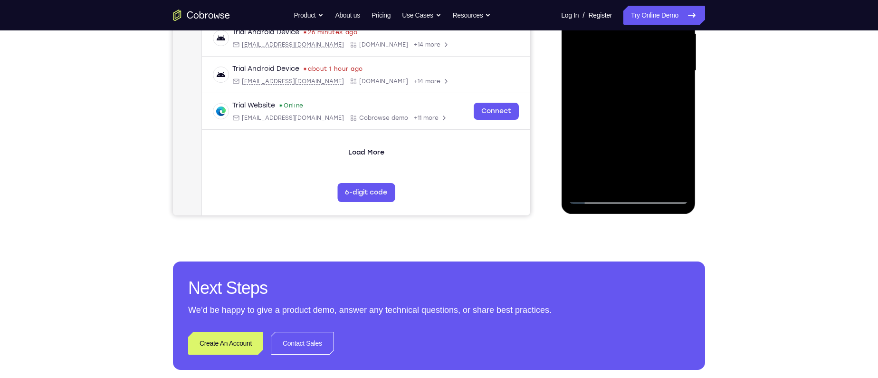
scroll to position [229, 0]
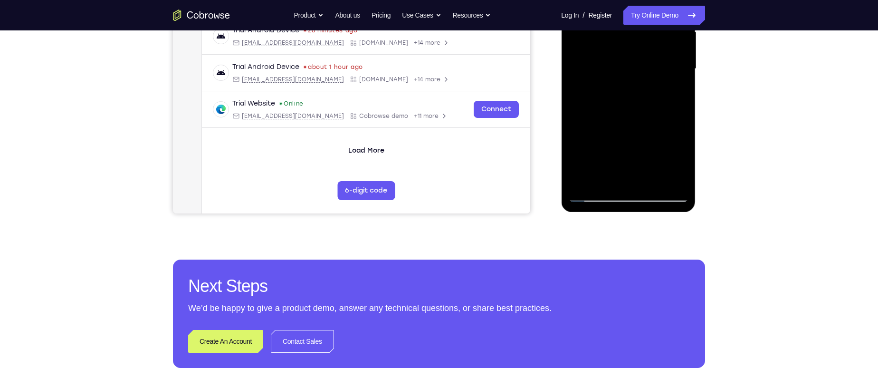
click at [626, 193] on div at bounding box center [628, 69] width 120 height 266
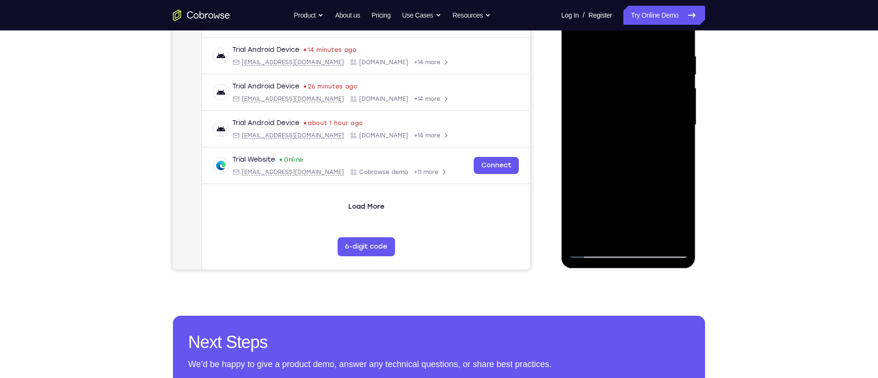
scroll to position [155, 0]
